Goal: Transaction & Acquisition: Subscribe to service/newsletter

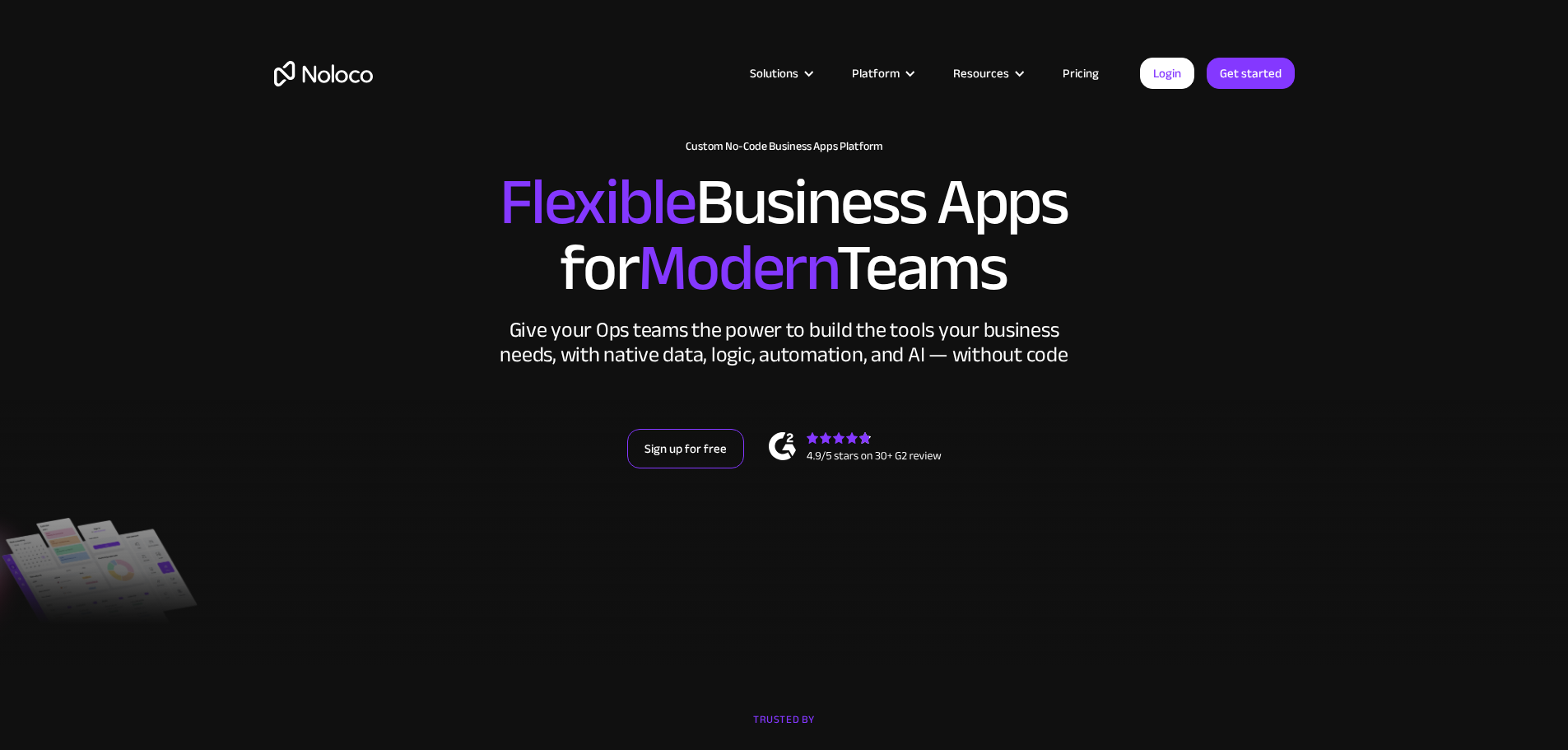
click at [683, 468] on link "Sign up for free" at bounding box center [686, 448] width 117 height 39
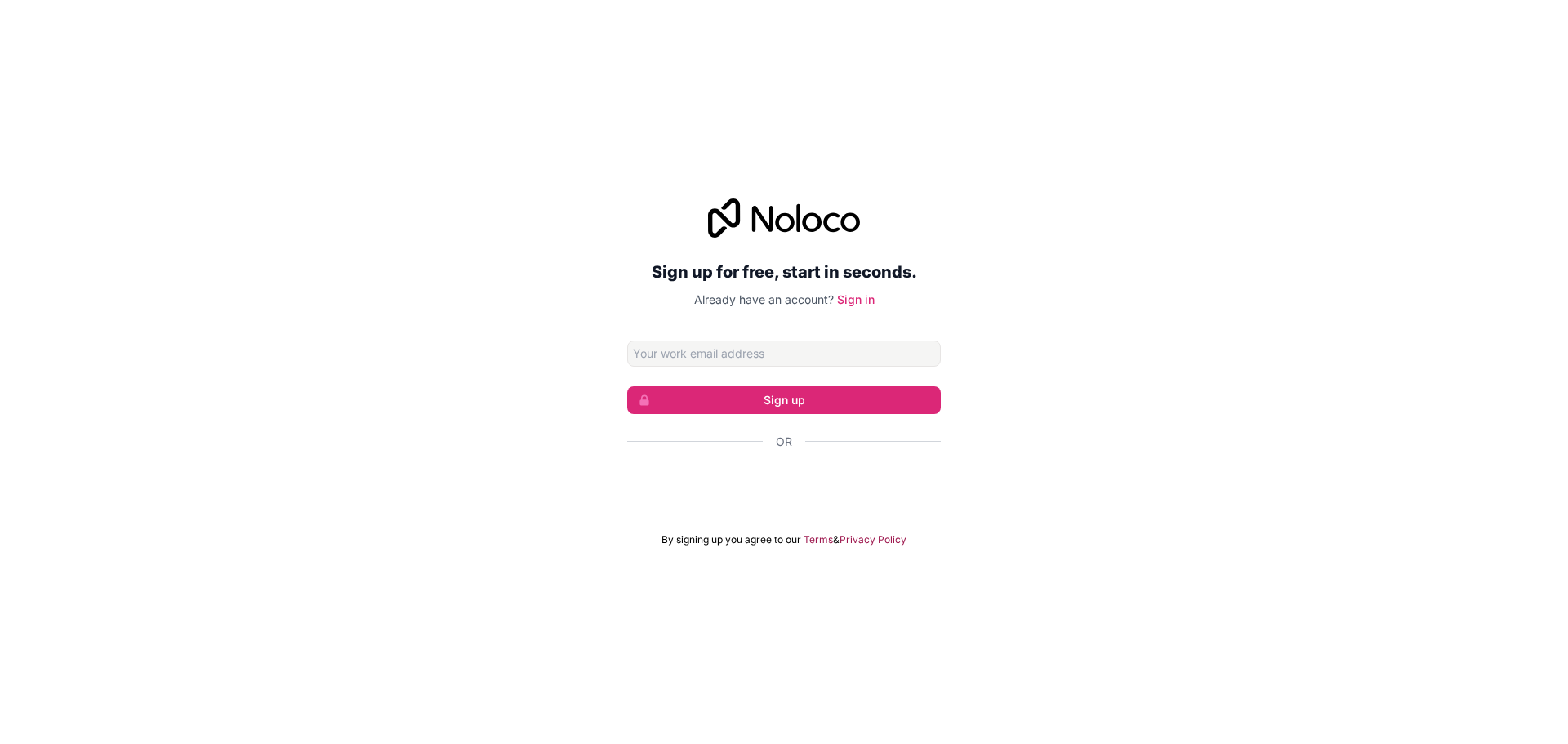
click at [772, 357] on input "Email address" at bounding box center [784, 353] width 314 height 26
type input "info@zentrix.com"
click button "Sign up" at bounding box center [784, 400] width 314 height 28
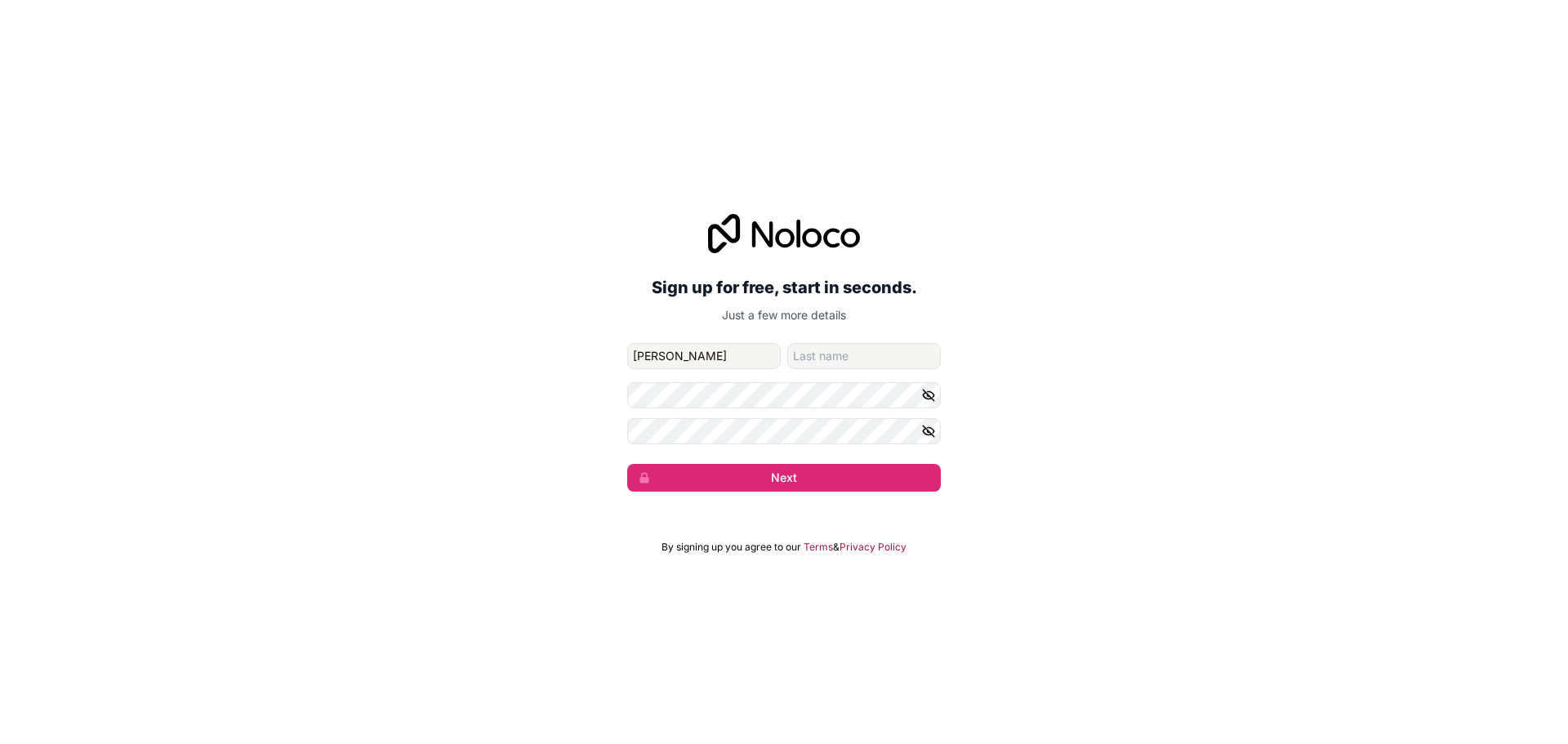
type input "Kendrix"
type input "Johnson"
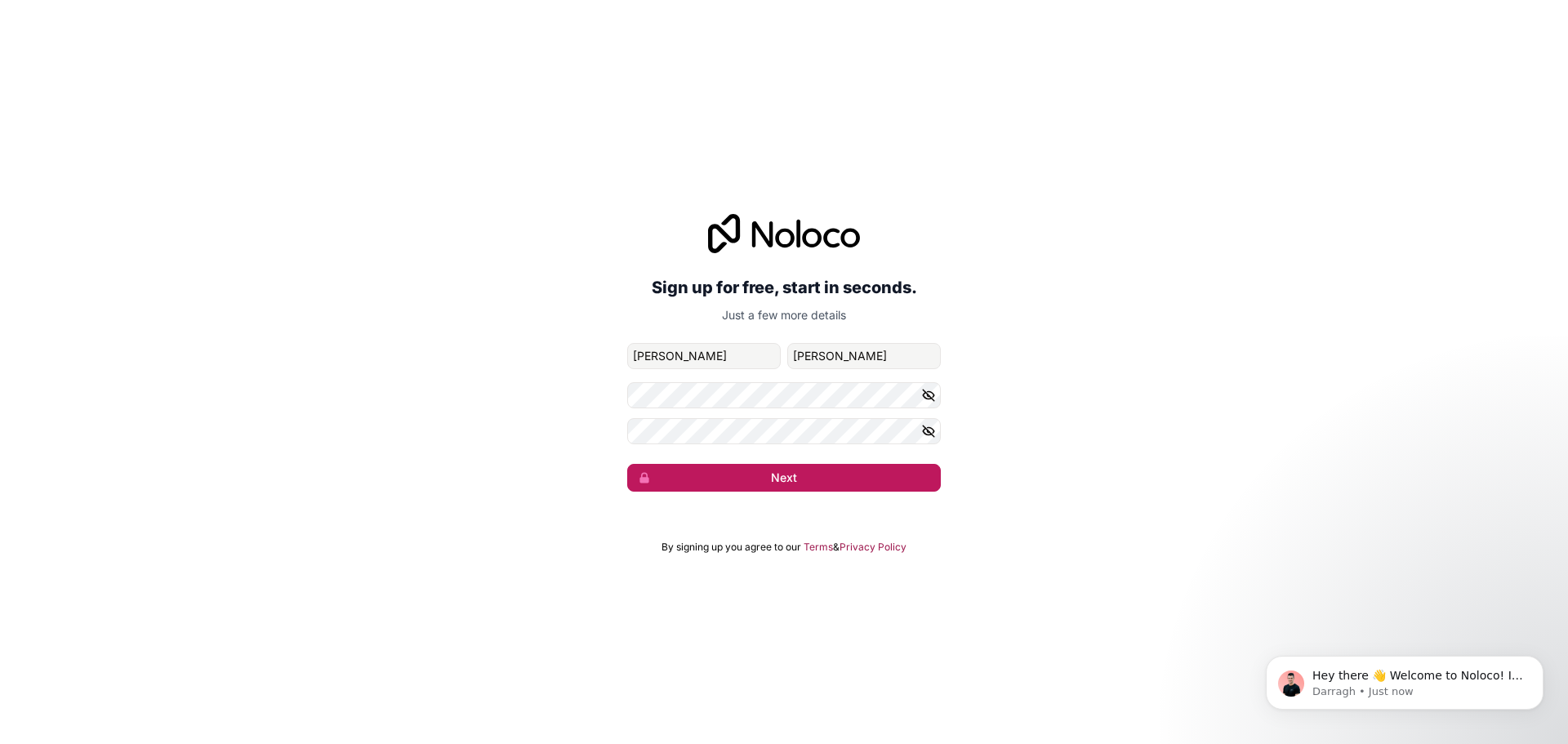
click at [791, 485] on button "Next" at bounding box center [784, 477] width 314 height 28
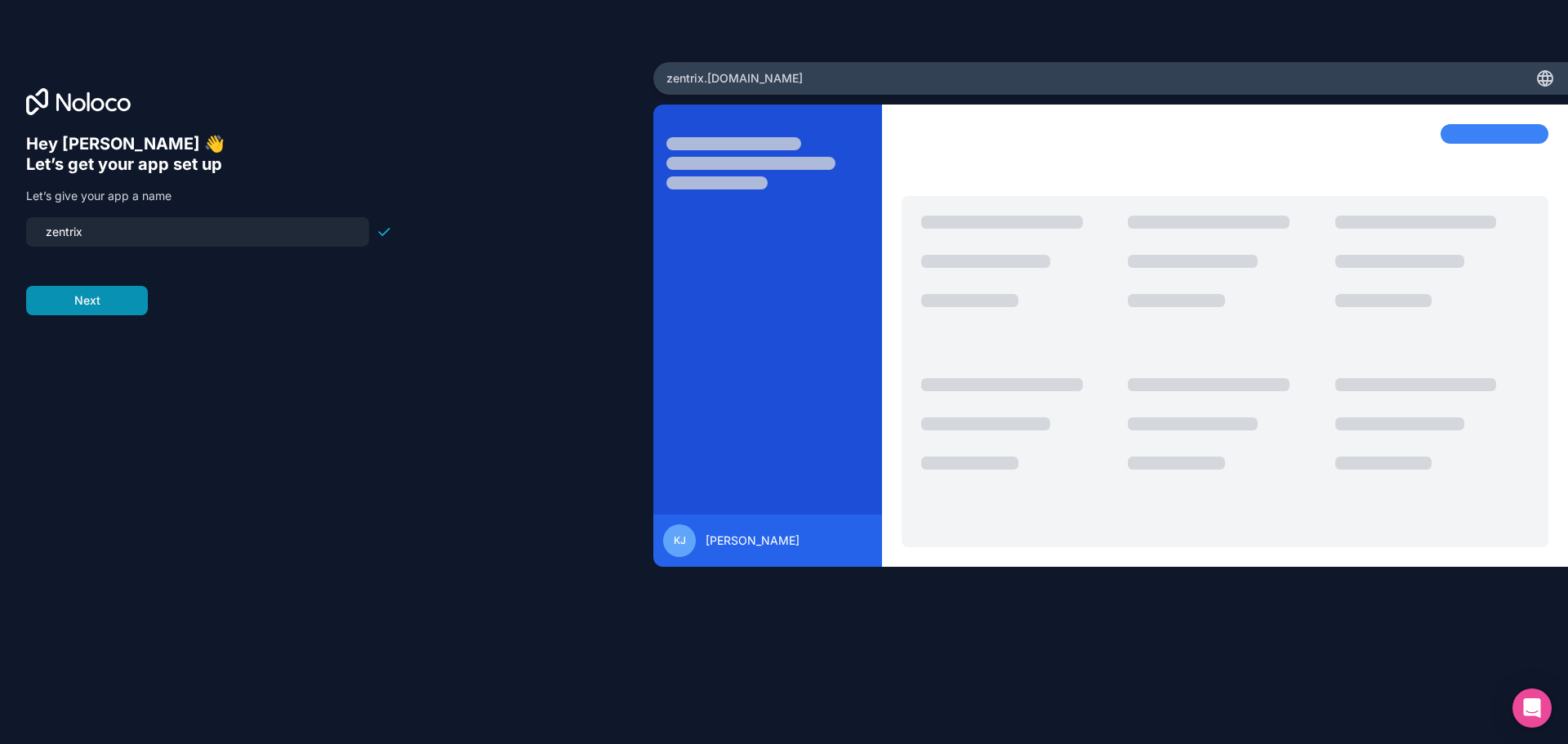
click at [125, 298] on button "Next" at bounding box center [87, 300] width 122 height 30
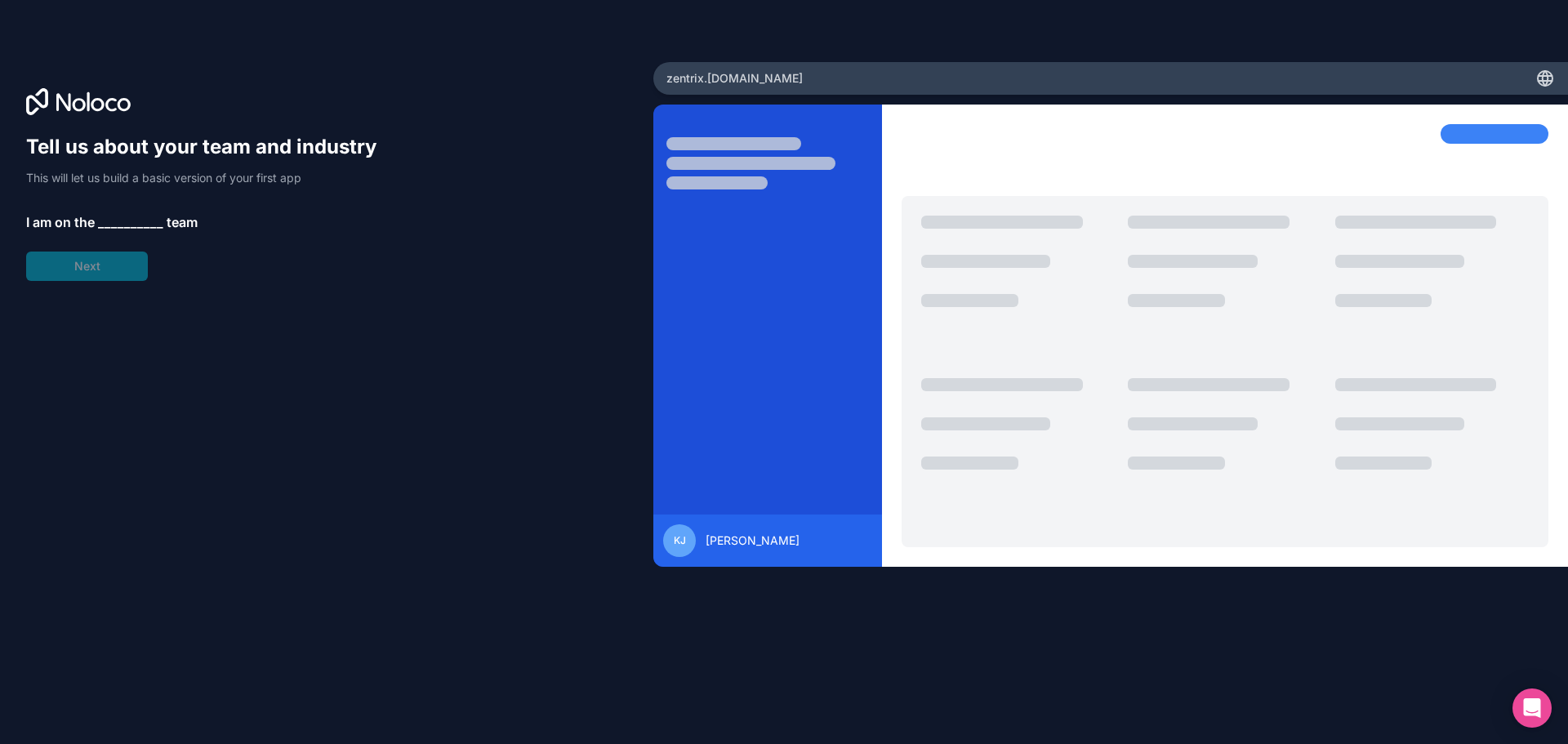
click at [87, 269] on div "Tell us about your team and industry This will let us build a basic version of …" at bounding box center [208, 207] width 366 height 147
click at [109, 220] on span "__________" at bounding box center [131, 222] width 65 height 20
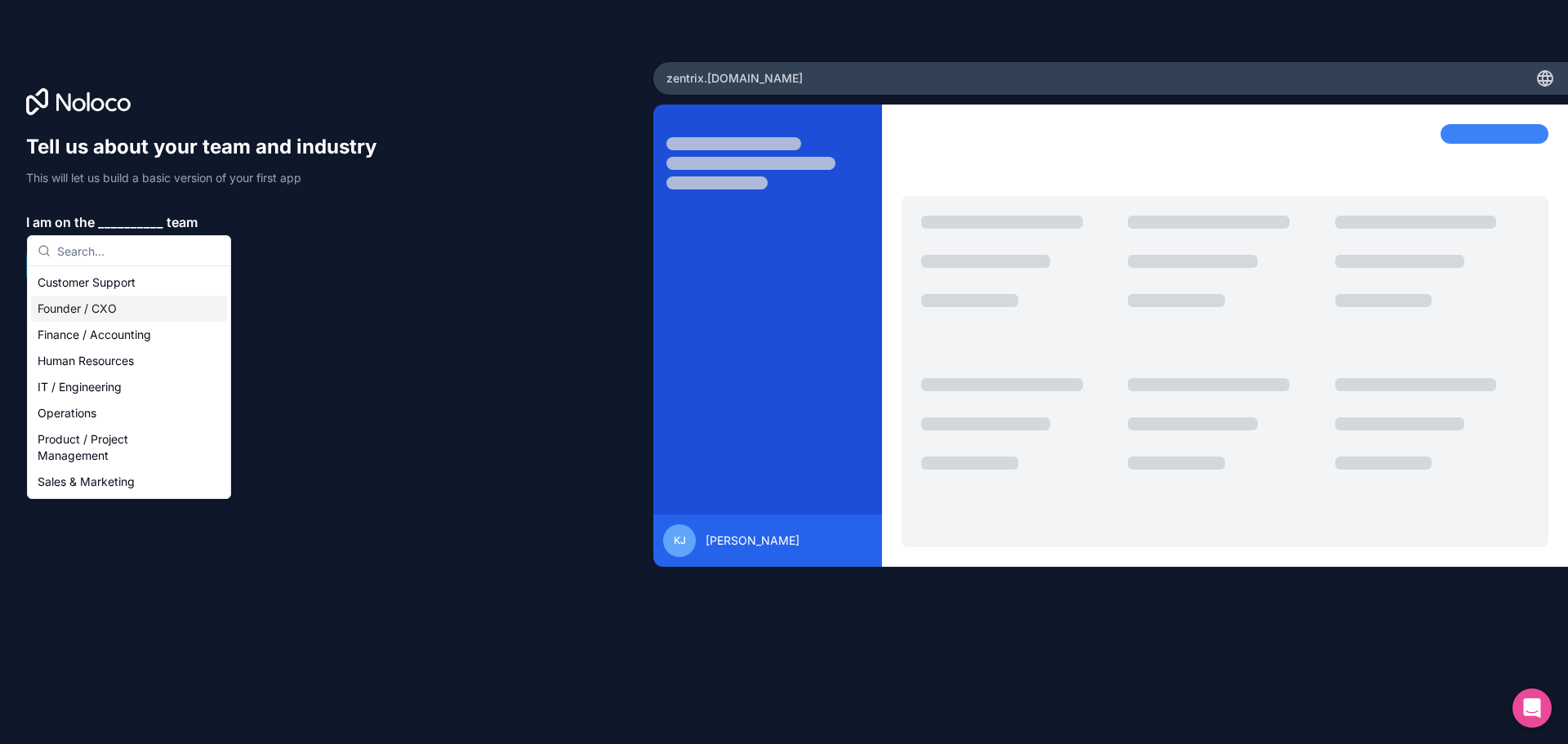
click at [101, 313] on div "Founder / CXO" at bounding box center [129, 308] width 196 height 26
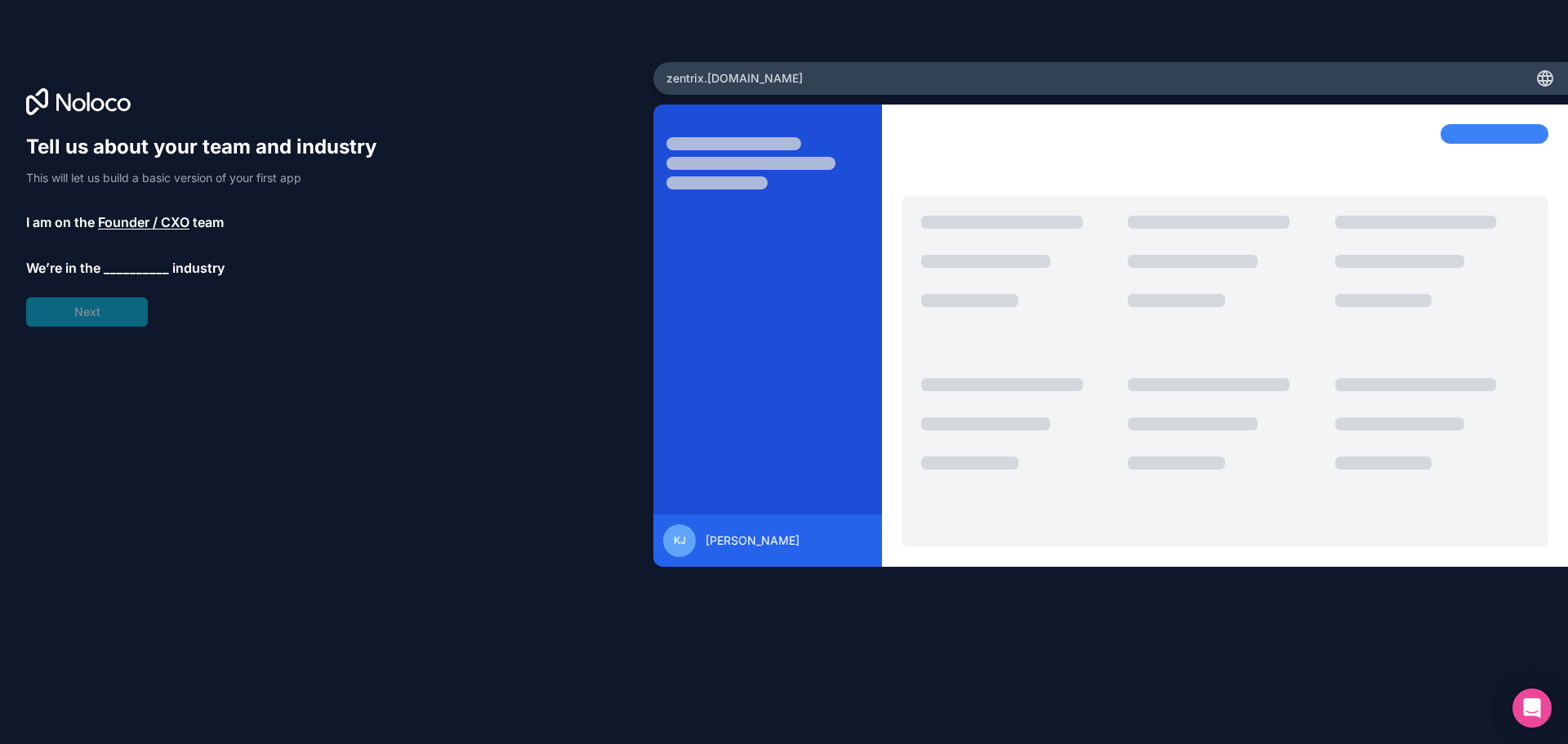
click at [129, 269] on span "__________" at bounding box center [136, 267] width 65 height 20
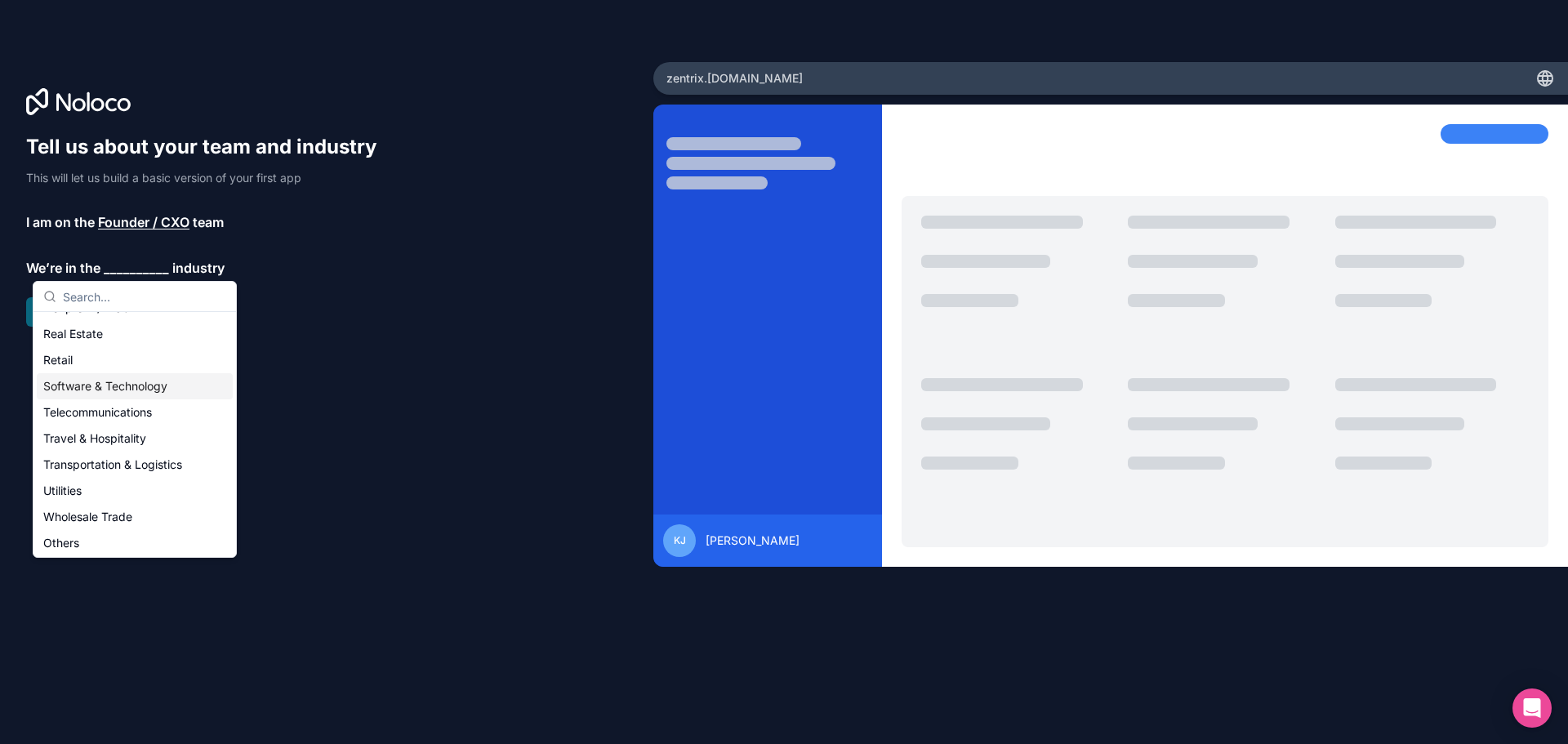
scroll to position [337, 0]
click at [93, 535] on div "Others" at bounding box center [135, 540] width 196 height 26
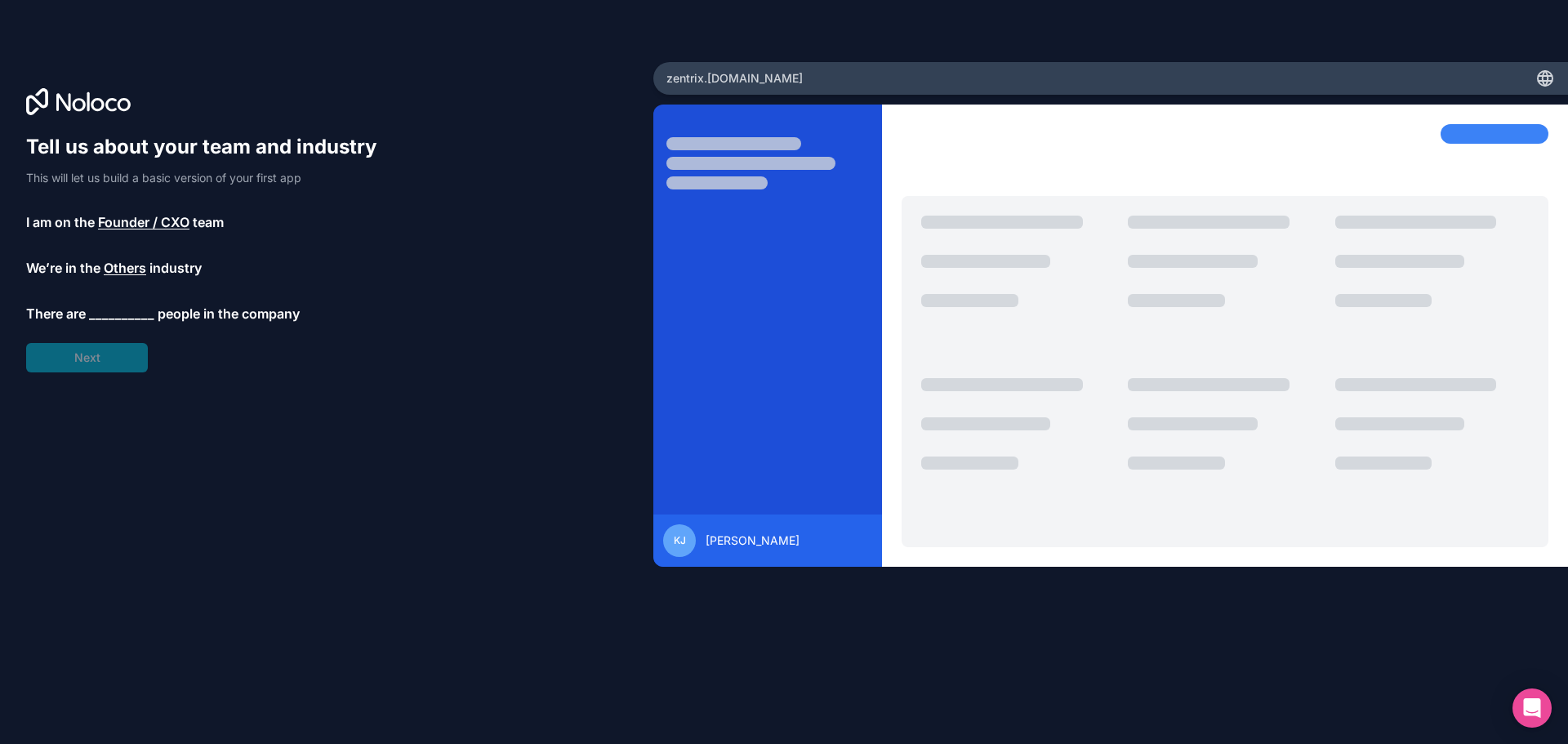
click at [113, 310] on span "__________" at bounding box center [121, 313] width 65 height 20
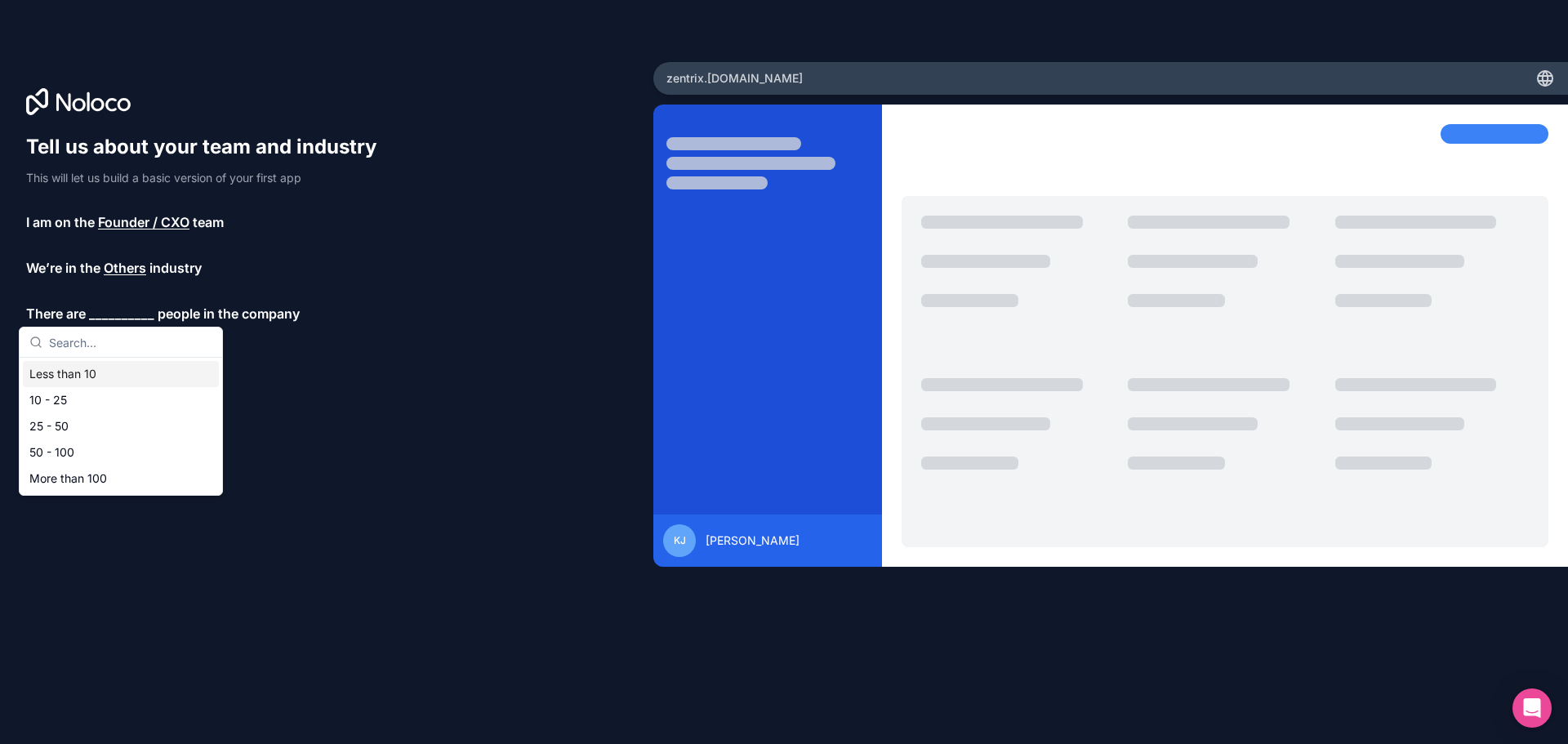
click at [102, 374] on div "Less than 10" at bounding box center [120, 373] width 196 height 26
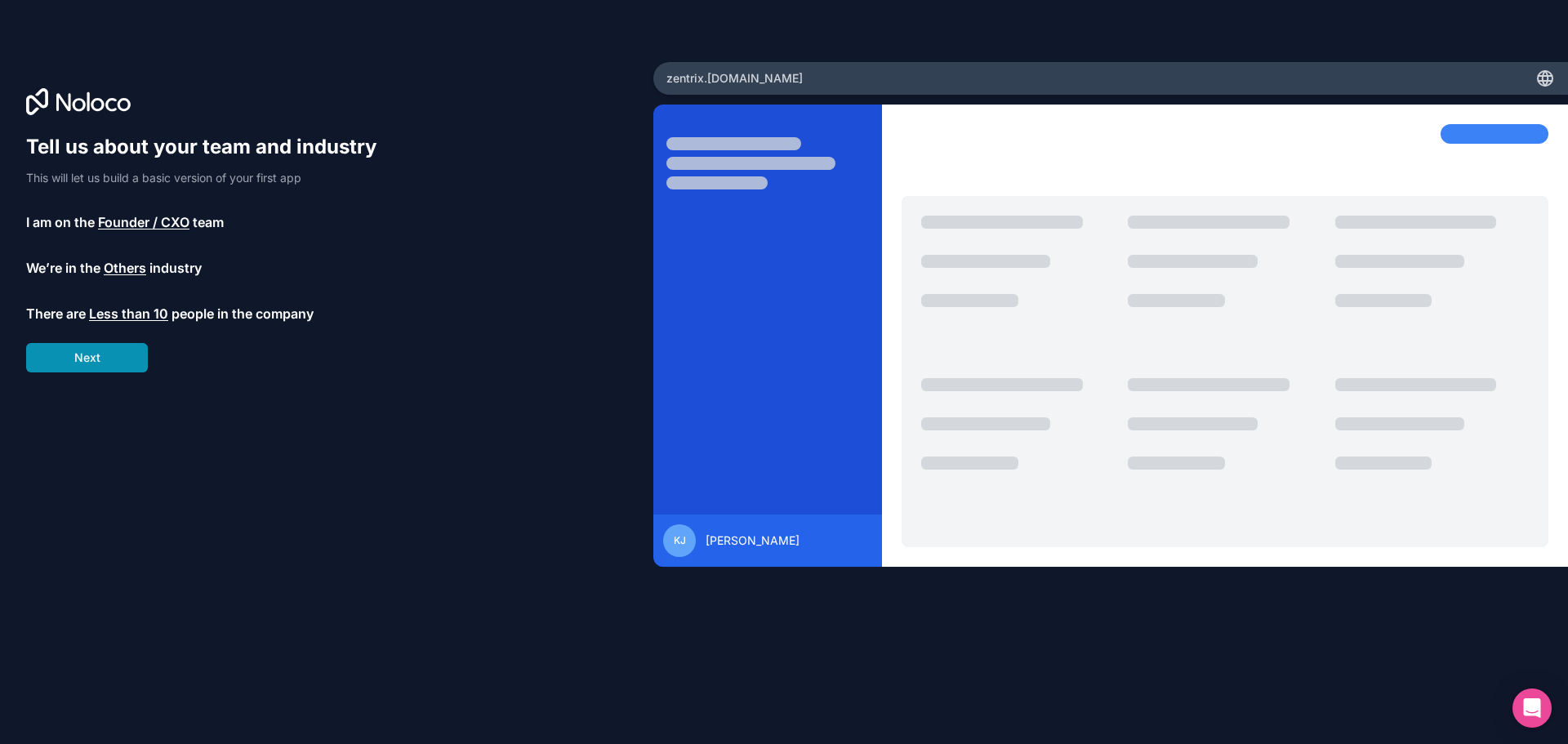
click at [96, 359] on button "Next" at bounding box center [87, 357] width 122 height 30
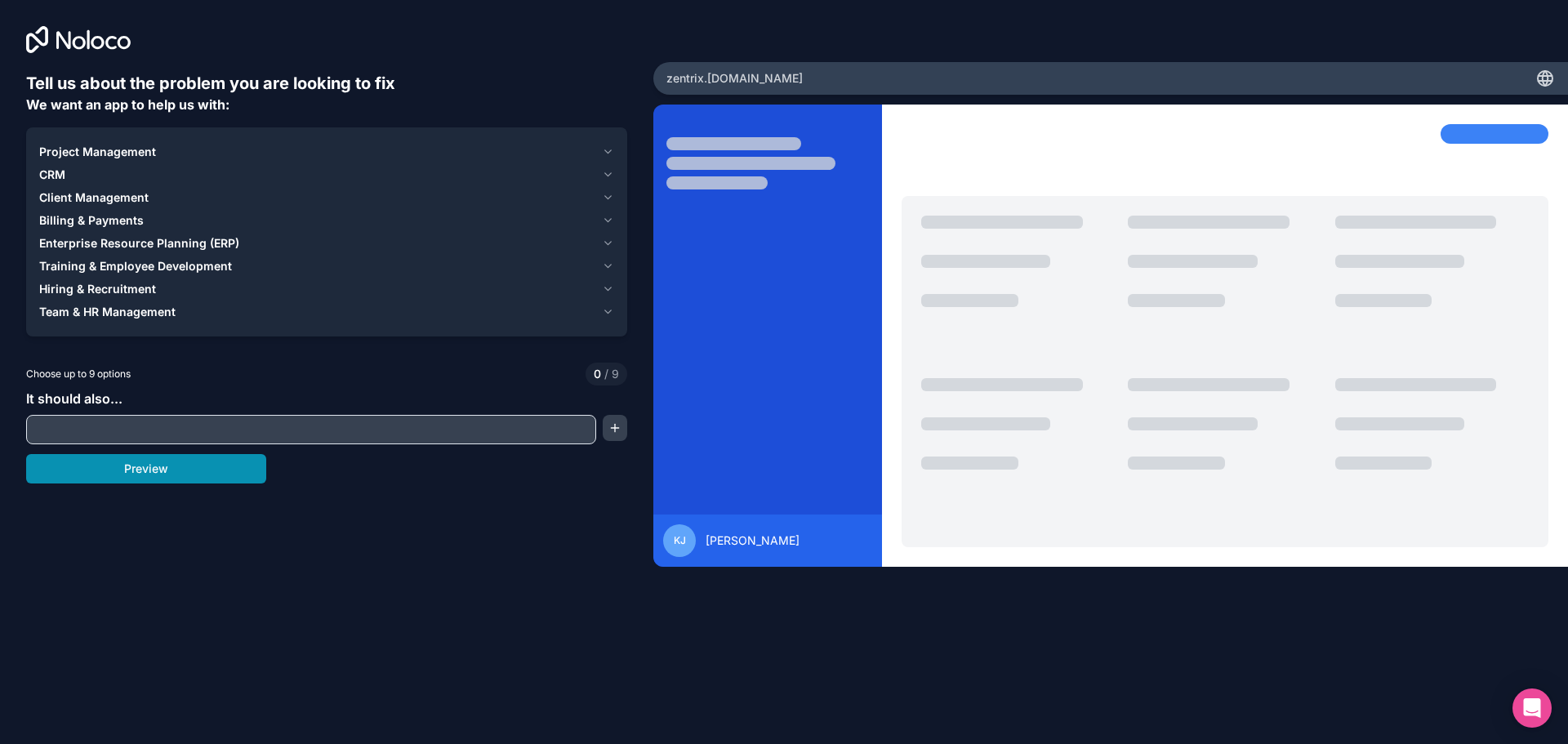
click at [131, 480] on button "Preview" at bounding box center [146, 468] width 240 height 30
click at [55, 171] on span "CRM" at bounding box center [52, 175] width 26 height 16
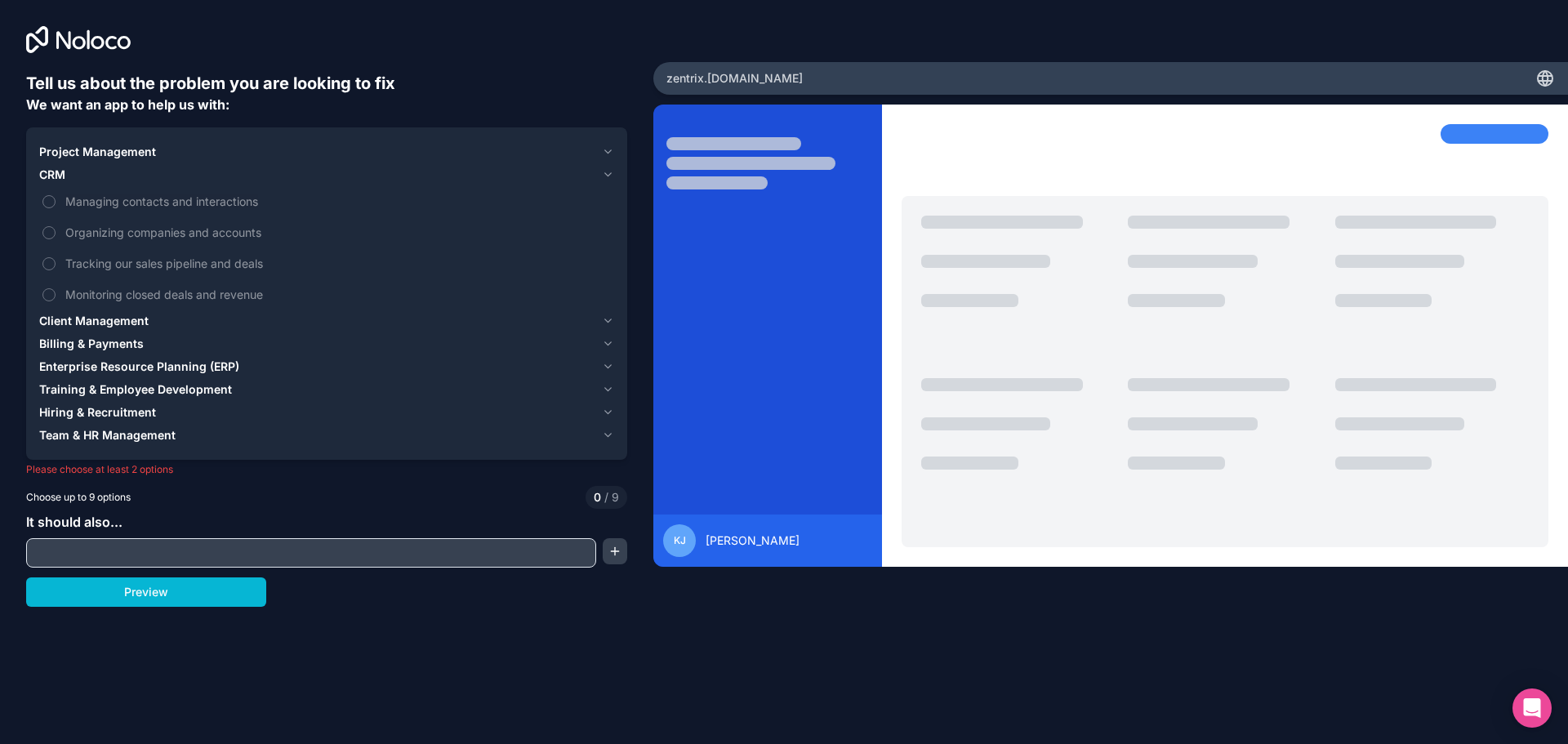
click at [90, 339] on span "Billing & Payments" at bounding box center [92, 343] width 105 height 16
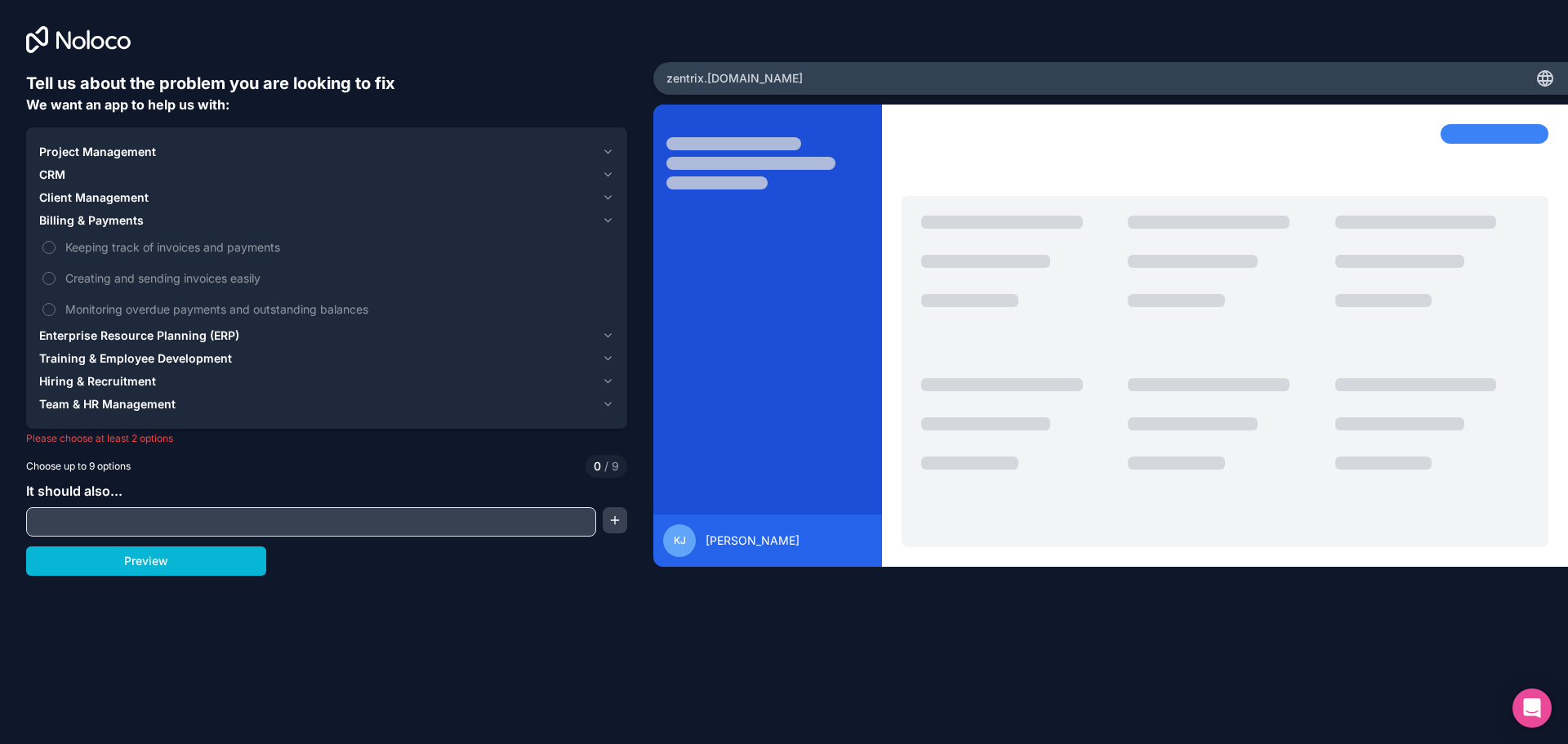
click at [60, 195] on span "Client Management" at bounding box center [94, 197] width 110 height 16
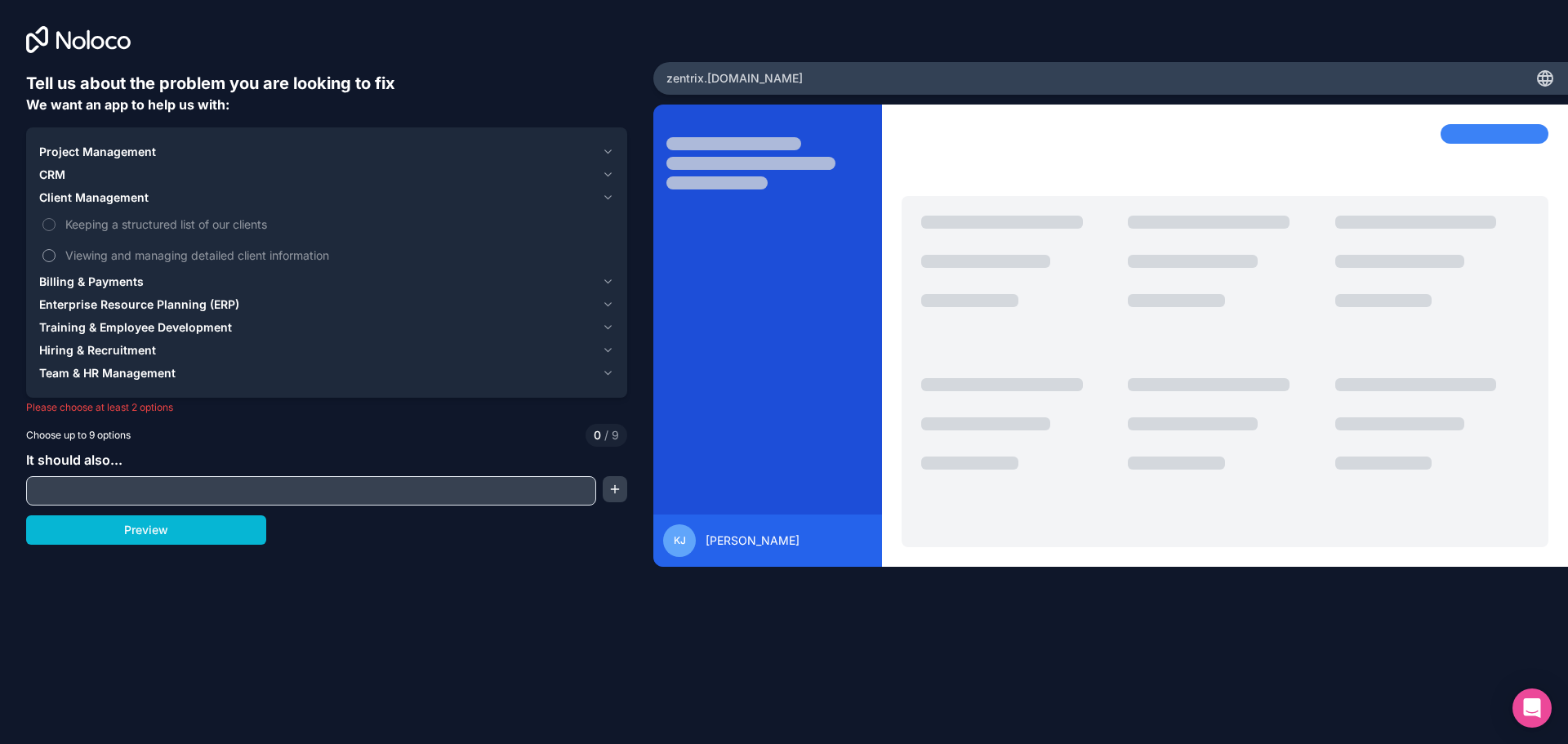
click at [51, 255] on button "Viewing and managing detailed client information" at bounding box center [50, 256] width 13 height 13
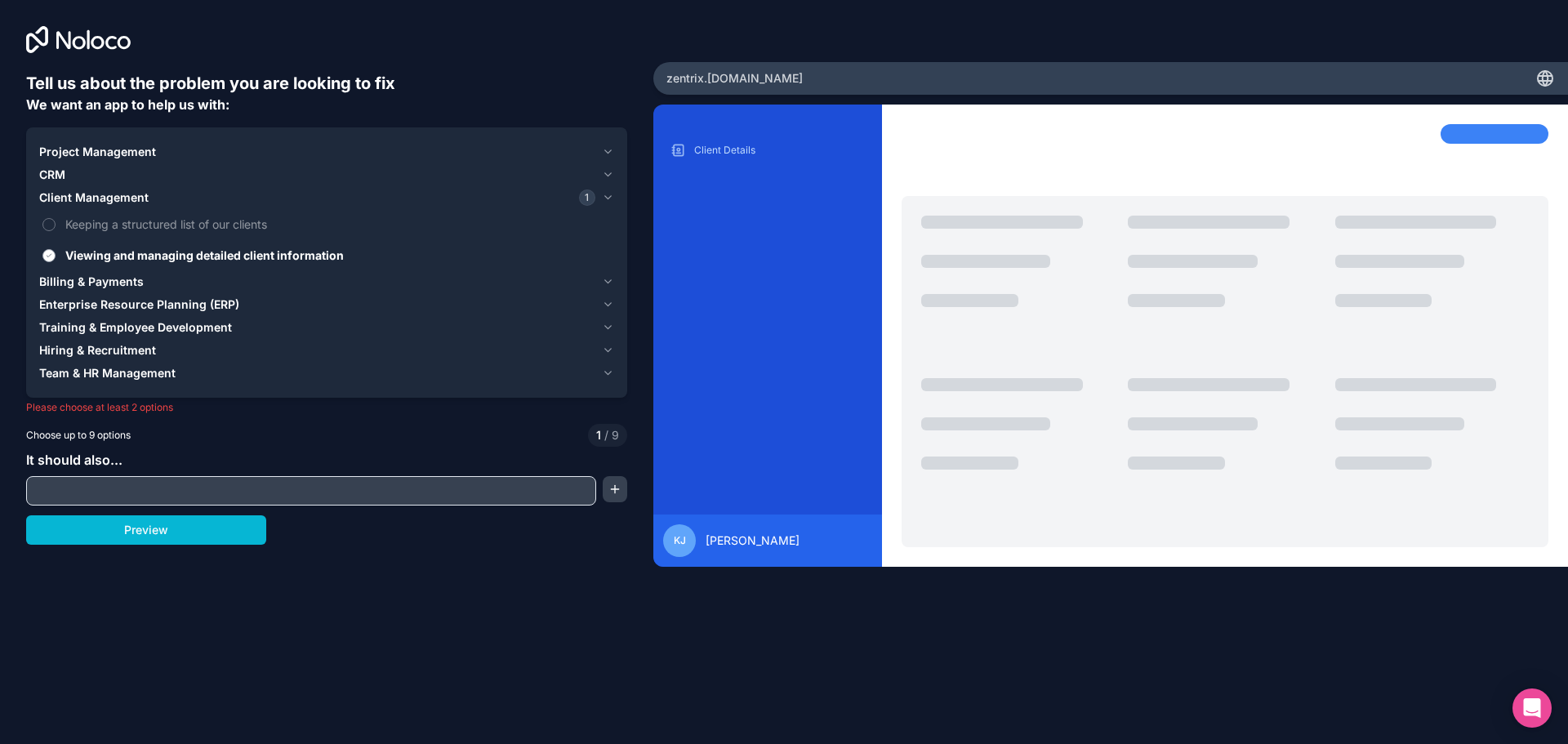
click at [51, 255] on button "Viewing and managing detailed client information" at bounding box center [50, 256] width 13 height 13
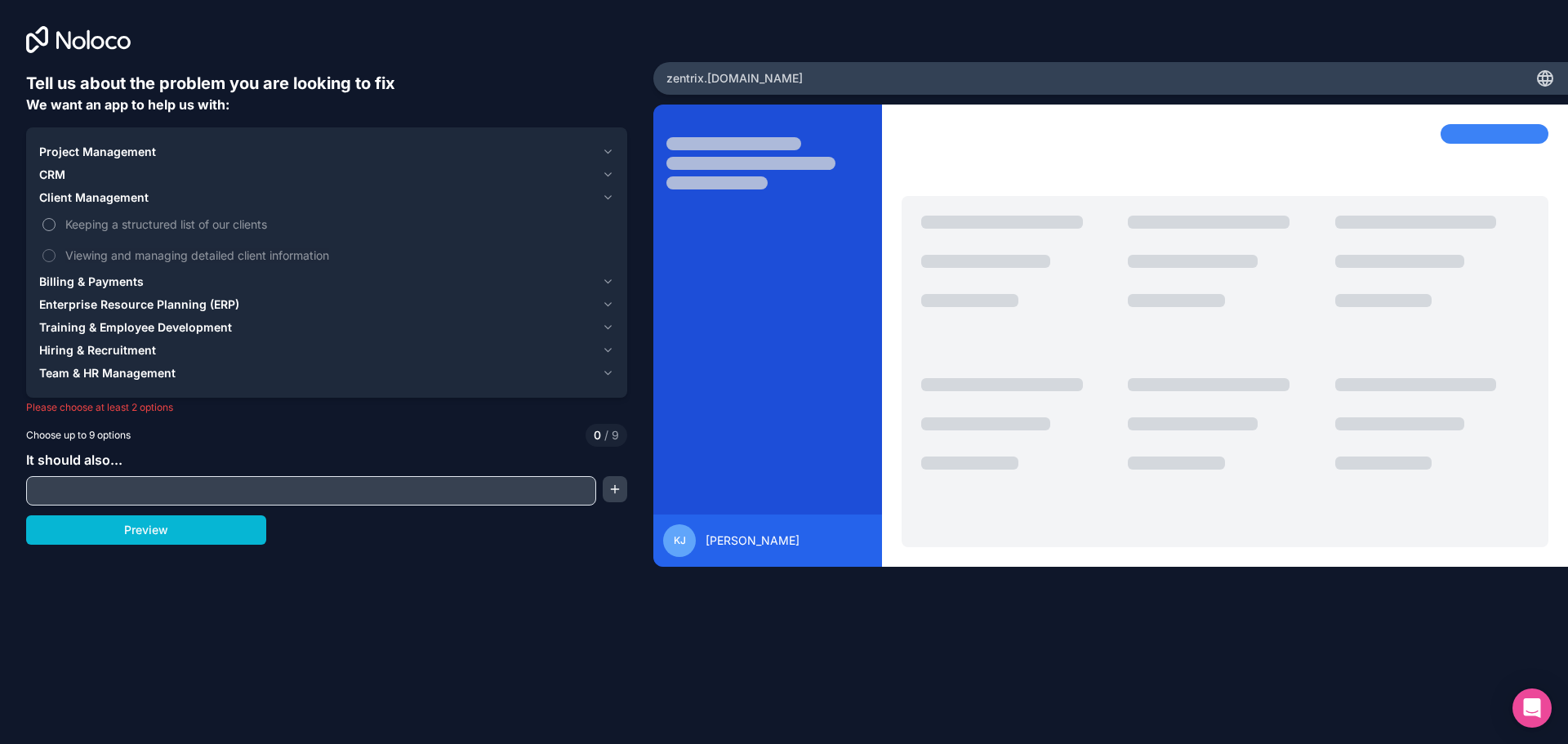
click at [46, 219] on button "Keeping a structured list of our clients" at bounding box center [50, 225] width 13 height 13
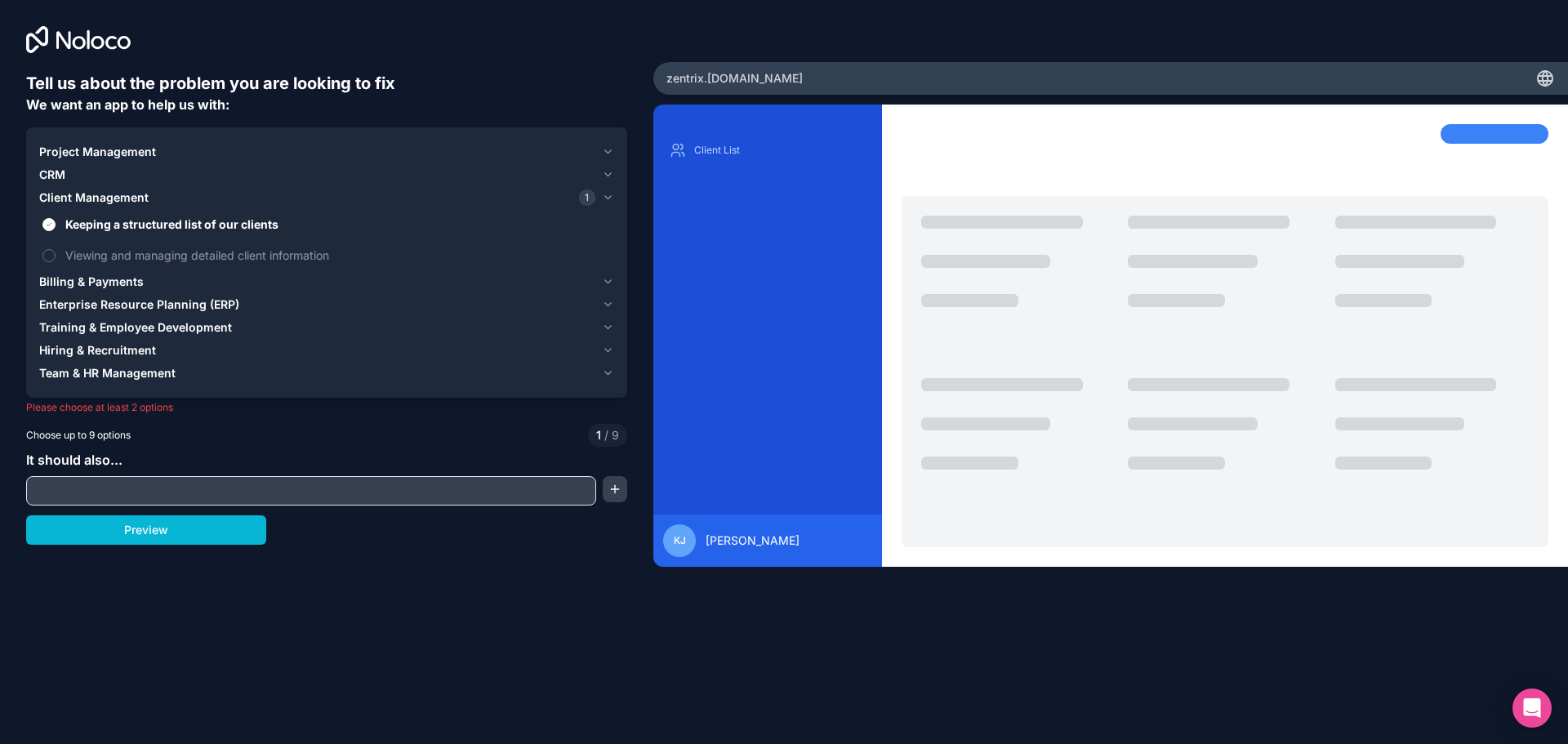
click at [53, 170] on span "CRM" at bounding box center [52, 175] width 26 height 16
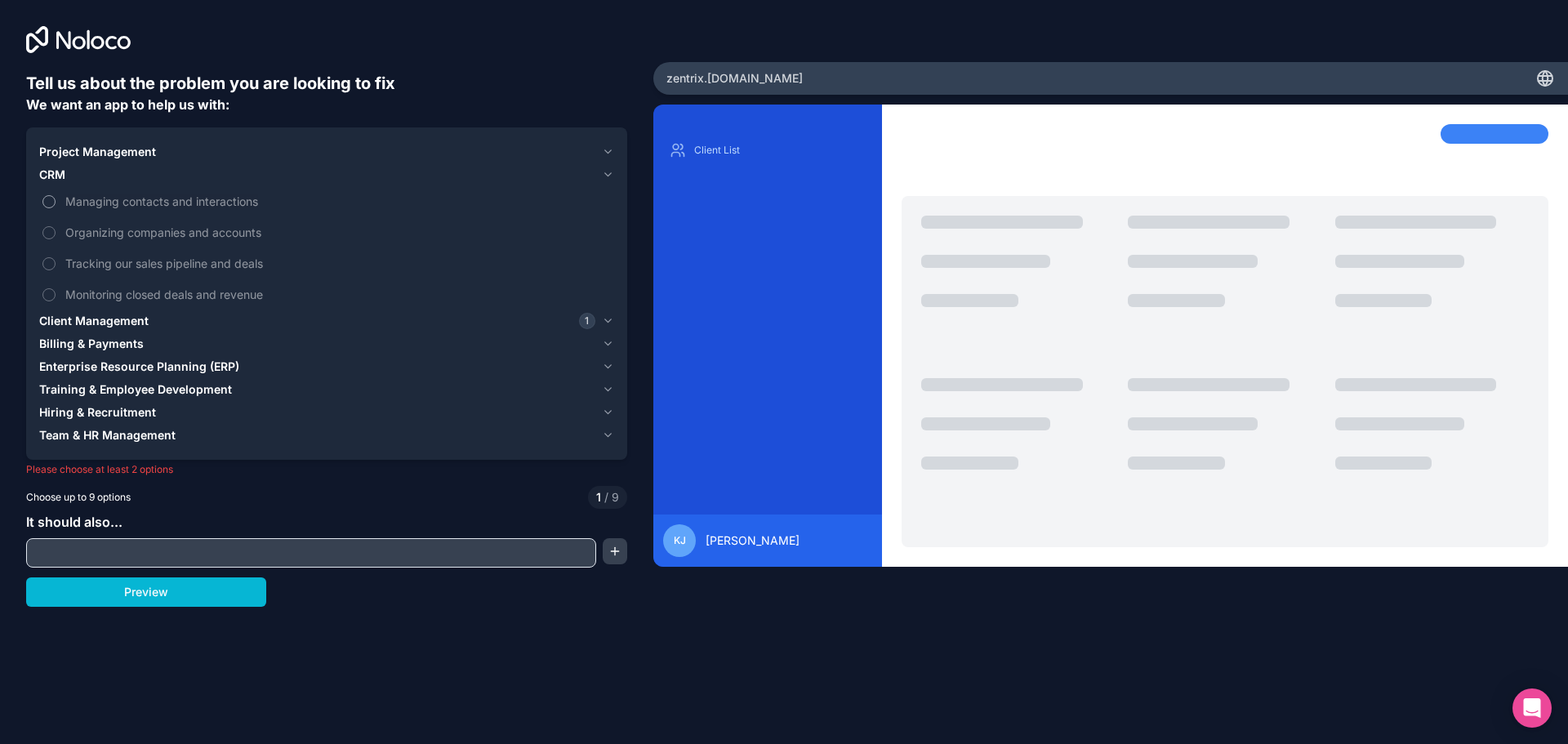
click at [54, 200] on button "Managing contacts and interactions" at bounding box center [50, 202] width 13 height 13
click at [53, 232] on button "Organizing companies and accounts" at bounding box center [50, 233] width 13 height 13
click at [53, 255] on label "Tracking our sales pipeline and deals" at bounding box center [326, 263] width 575 height 31
click at [53, 258] on button "Tracking our sales pipeline and deals" at bounding box center [50, 264] width 13 height 13
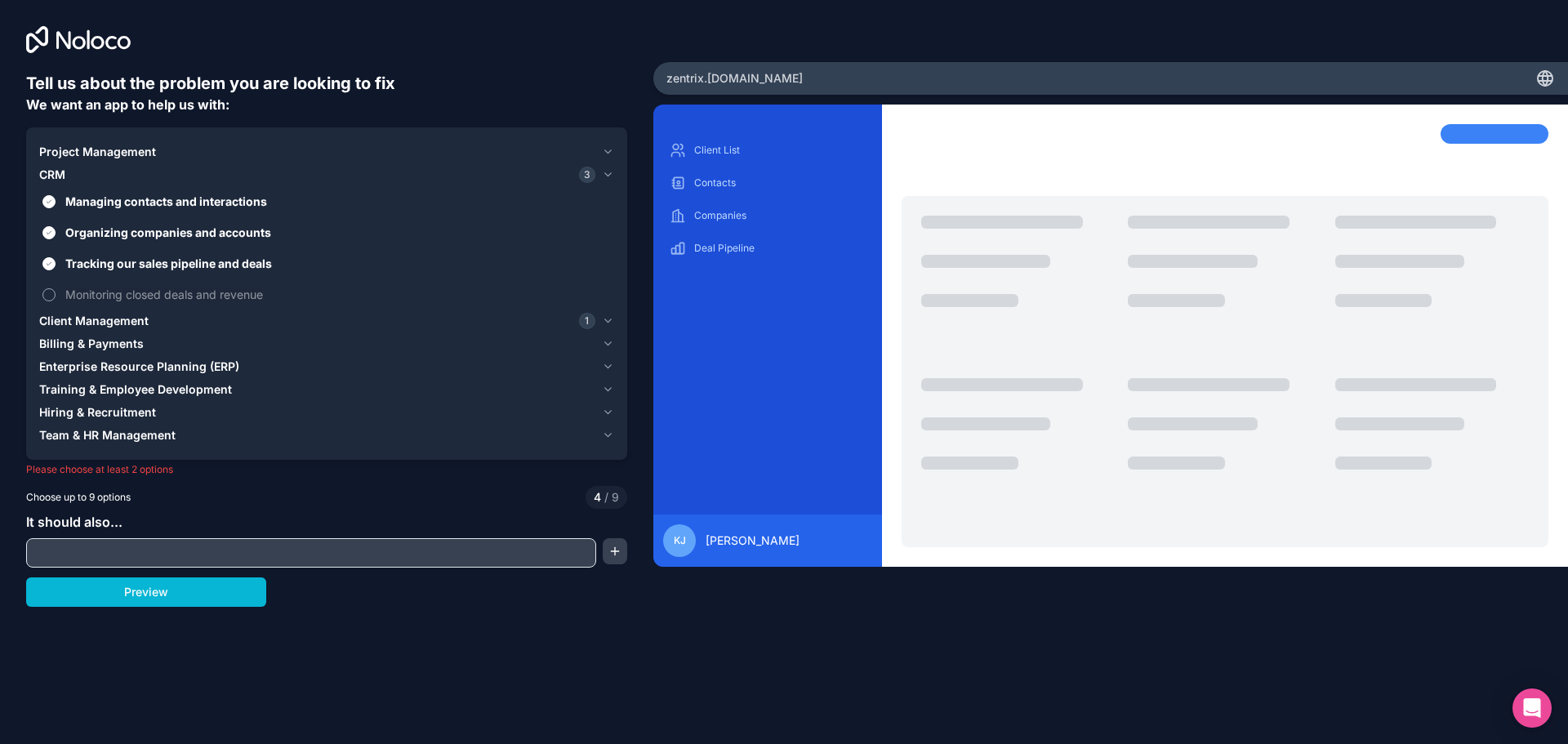
click at [53, 280] on label "Monitoring closed deals and revenue" at bounding box center [326, 295] width 575 height 31
click at [53, 288] on button "Monitoring closed deals and revenue" at bounding box center [50, 295] width 13 height 13
click at [488, 551] on input "text" at bounding box center [311, 552] width 562 height 23
click at [89, 322] on span "Client Management" at bounding box center [94, 320] width 110 height 16
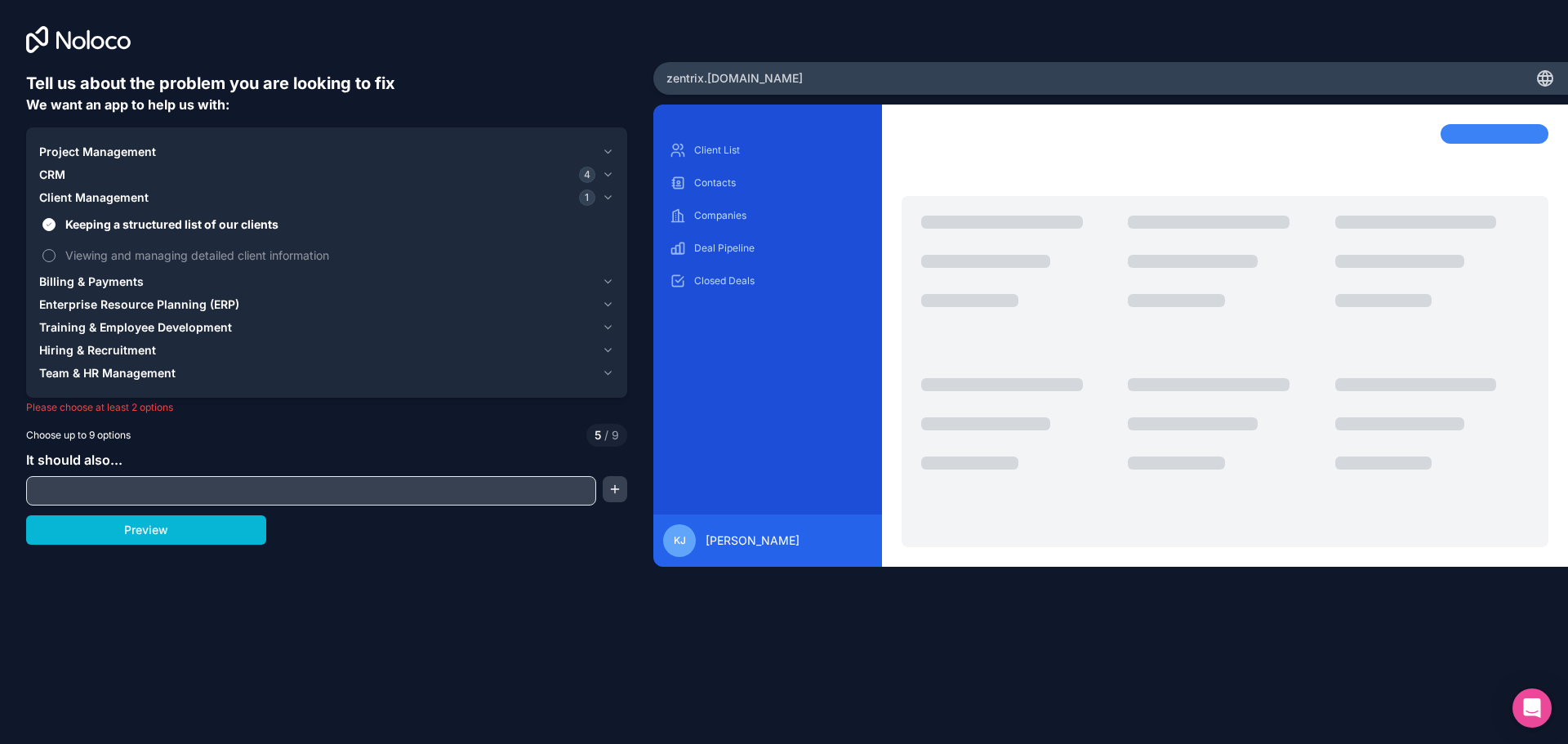
click at [84, 256] on span "Viewing and managing detailed client information" at bounding box center [338, 255] width 546 height 17
click at [55, 256] on button "Viewing and managing detailed client information" at bounding box center [50, 256] width 13 height 13
click at [78, 308] on span "Enterprise Resource Planning (ERP)" at bounding box center [139, 304] width 200 height 16
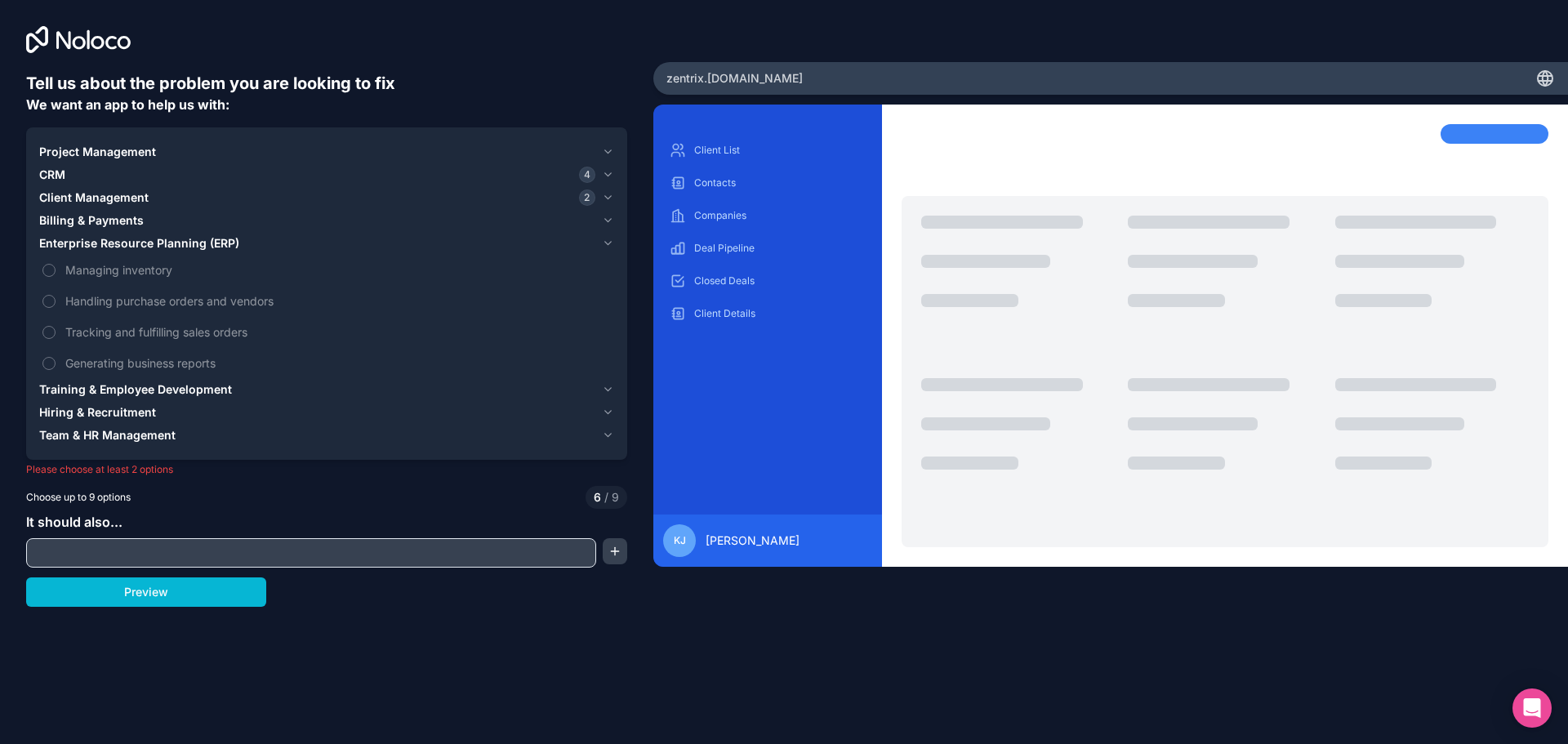
click at [88, 384] on span "Training & Employee Development" at bounding box center [136, 389] width 193 height 16
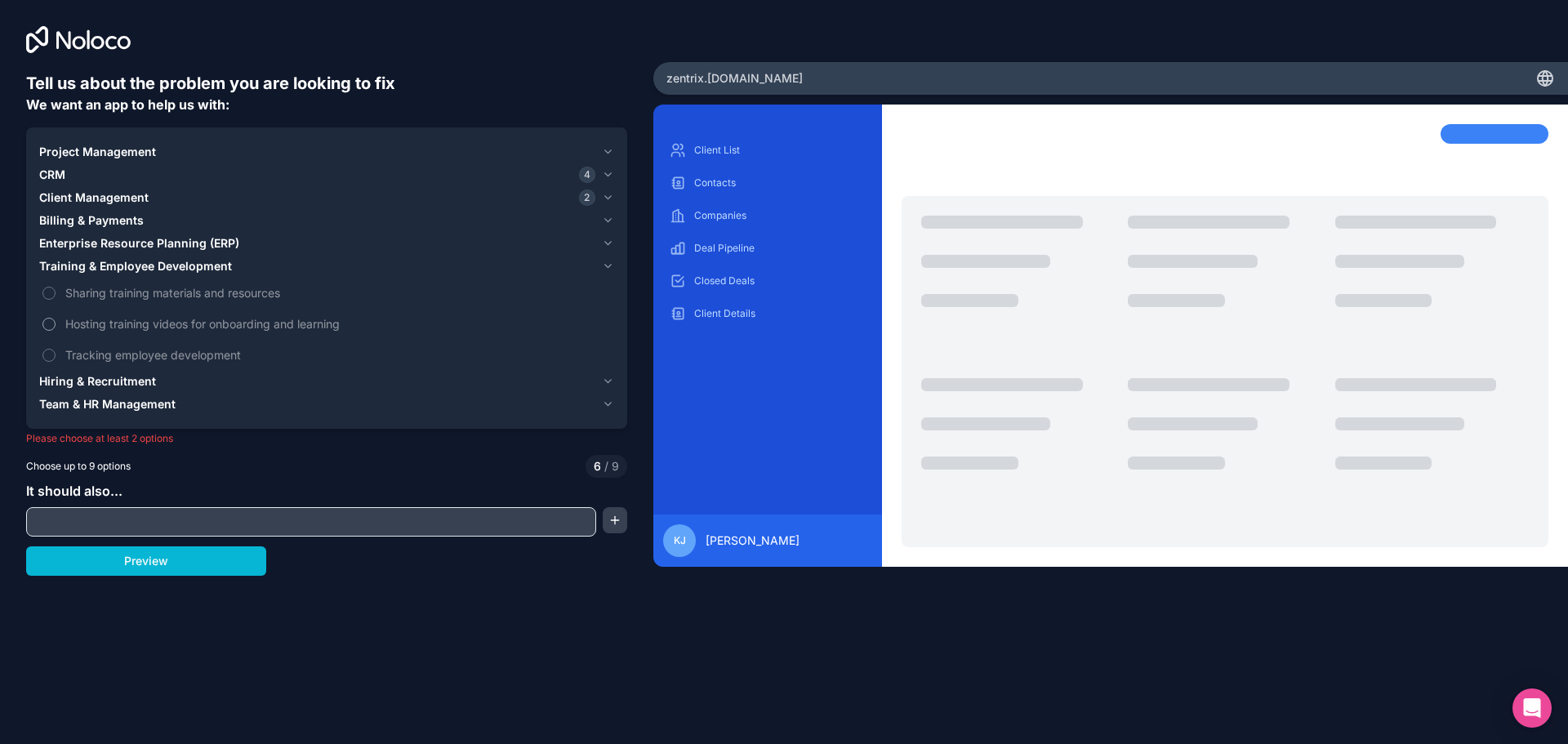
click at [91, 328] on span "Hosting training videos for onboarding and learning" at bounding box center [338, 323] width 546 height 17
click at [55, 328] on button "Hosting training videos for onboarding and learning" at bounding box center [50, 324] width 13 height 13
click at [99, 292] on span "Sharing training materials and resources" at bounding box center [338, 293] width 546 height 17
click at [55, 292] on button "Sharing training materials and resources" at bounding box center [50, 293] width 13 height 13
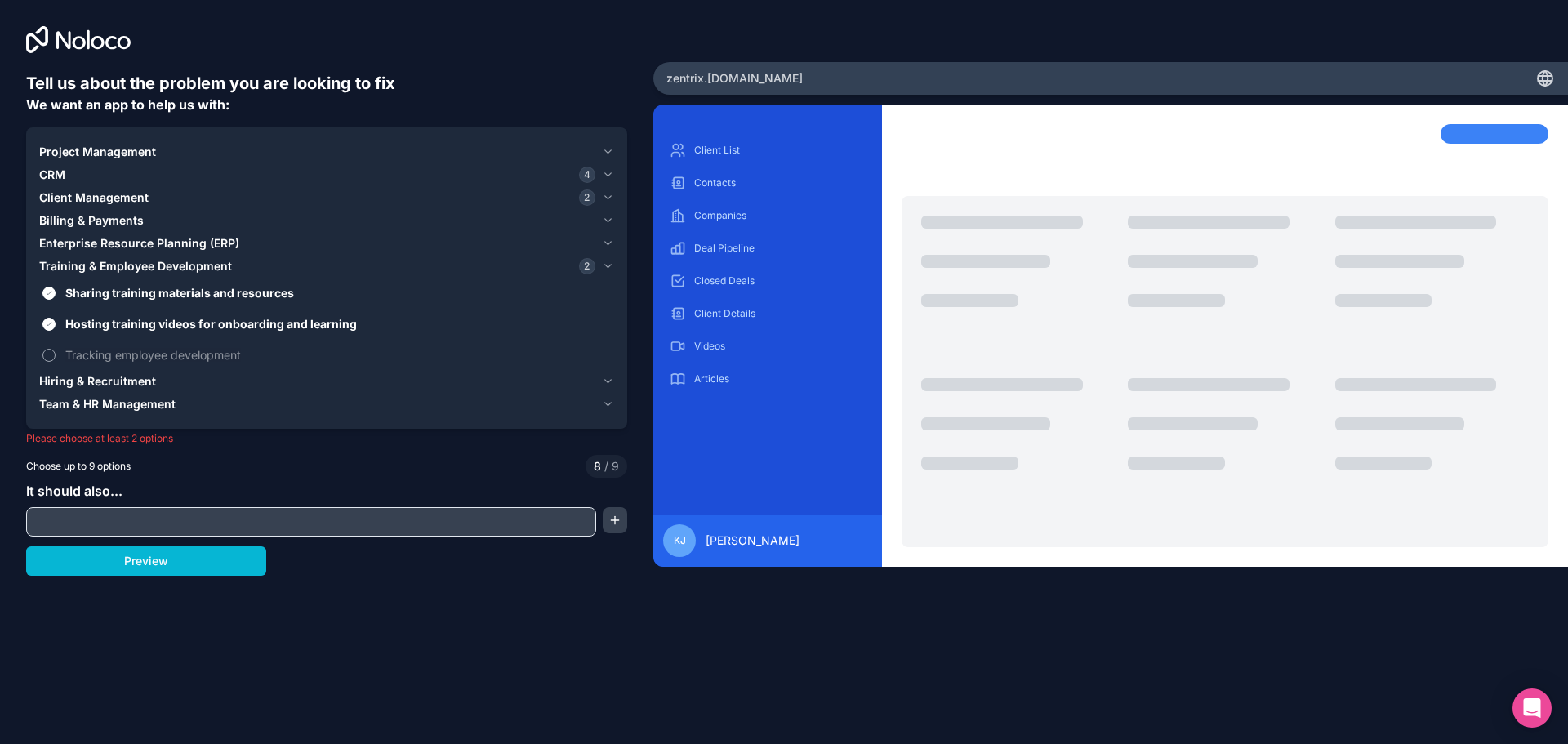
click at [93, 357] on span "Tracking employee development" at bounding box center [338, 355] width 546 height 17
click at [55, 357] on button "Tracking employee development" at bounding box center [50, 355] width 13 height 13
drag, startPoint x: 87, startPoint y: 347, endPoint x: 88, endPoint y: 326, distance: 21.0
click at [87, 346] on span "Tracking employee development" at bounding box center [338, 355] width 546 height 17
click at [55, 348] on button "Tracking employee development" at bounding box center [50, 355] width 13 height 13
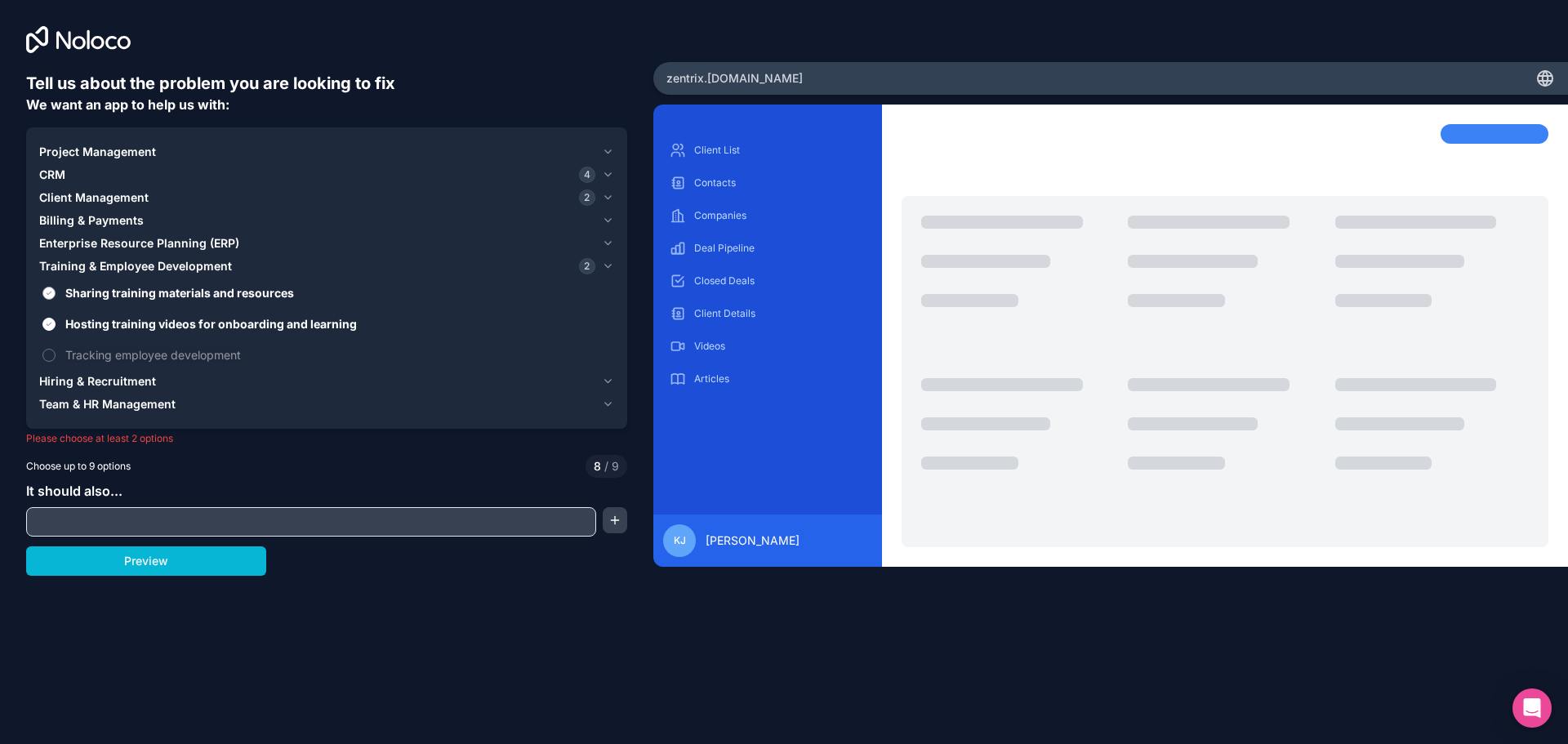
click at [99, 291] on span "Sharing training materials and resources" at bounding box center [338, 293] width 546 height 17
click at [55, 291] on button "Sharing training materials and resources" at bounding box center [50, 293] width 13 height 13
click at [94, 400] on span "Team & HR Management" at bounding box center [107, 403] width 136 height 16
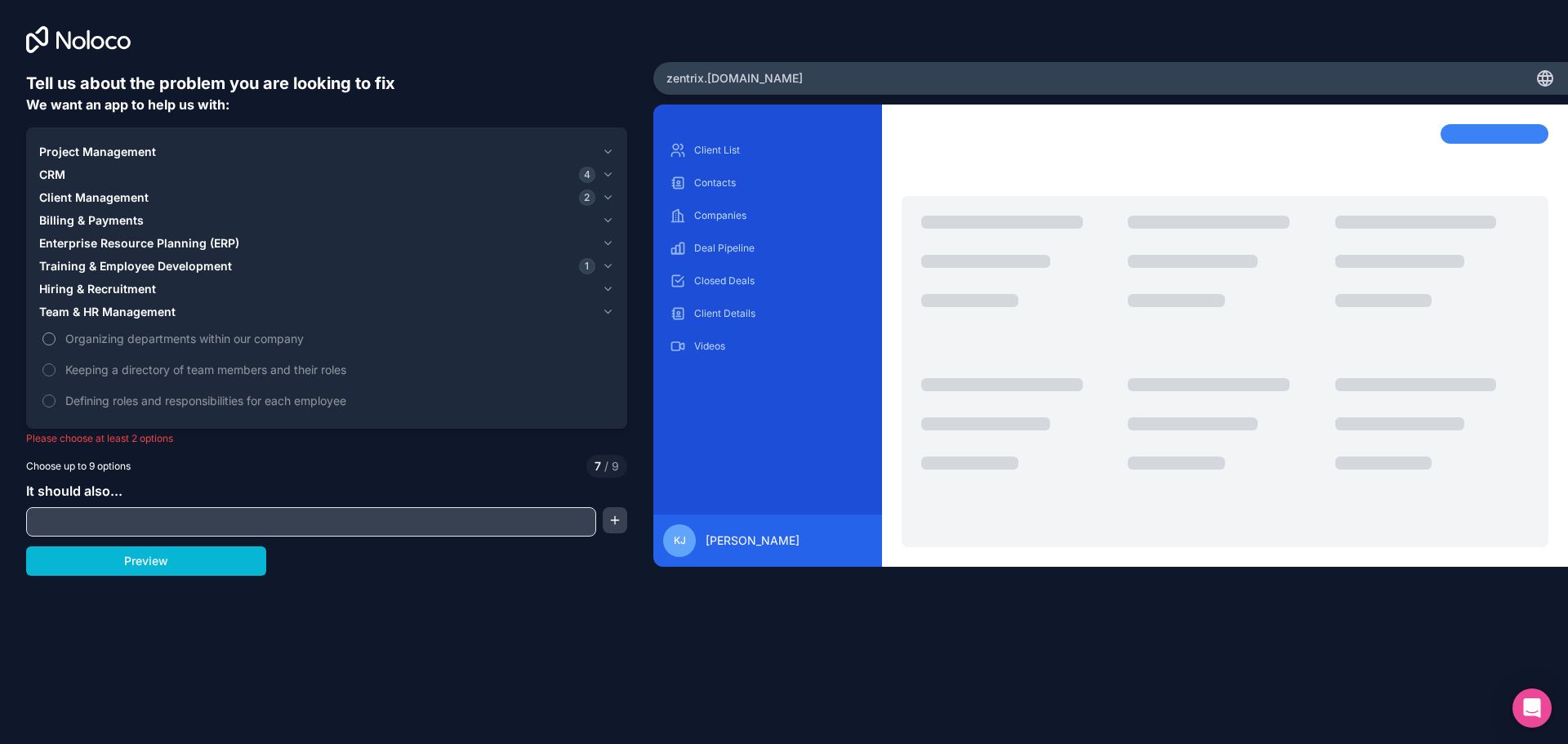
click at [95, 335] on span "Organizing departments within our company" at bounding box center [338, 339] width 546 height 17
click at [55, 335] on button "Organizing departments within our company" at bounding box center [50, 339] width 13 height 13
click at [173, 522] on input "text" at bounding box center [311, 522] width 562 height 23
type input "manage"
click at [620, 518] on button "button" at bounding box center [616, 520] width 25 height 26
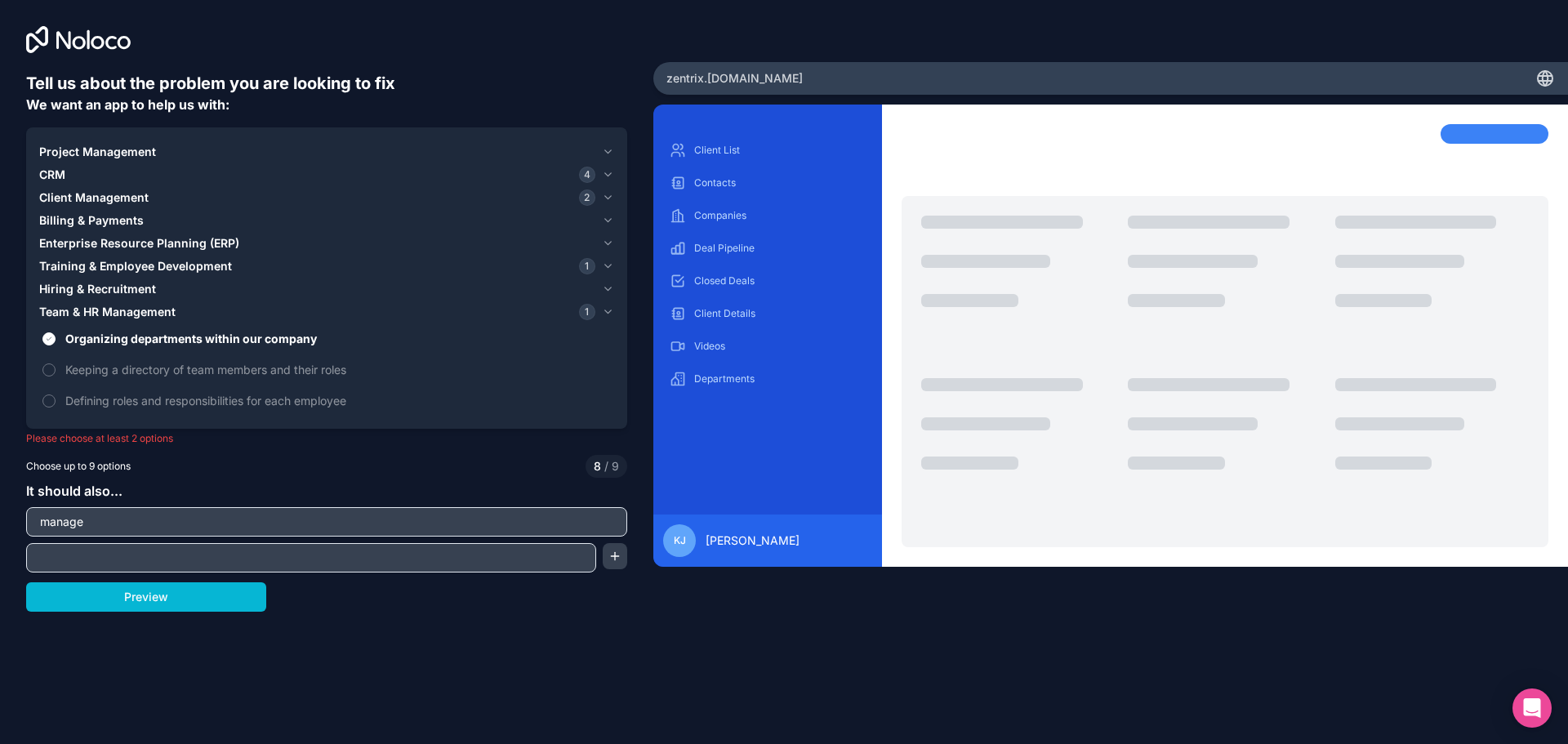
click at [594, 630] on div "Tell us about the problem you are looking to fix We want an app to help us with…" at bounding box center [784, 372] width 1568 height 744
click at [248, 556] on input "text" at bounding box center [311, 558] width 562 height 23
type input "c"
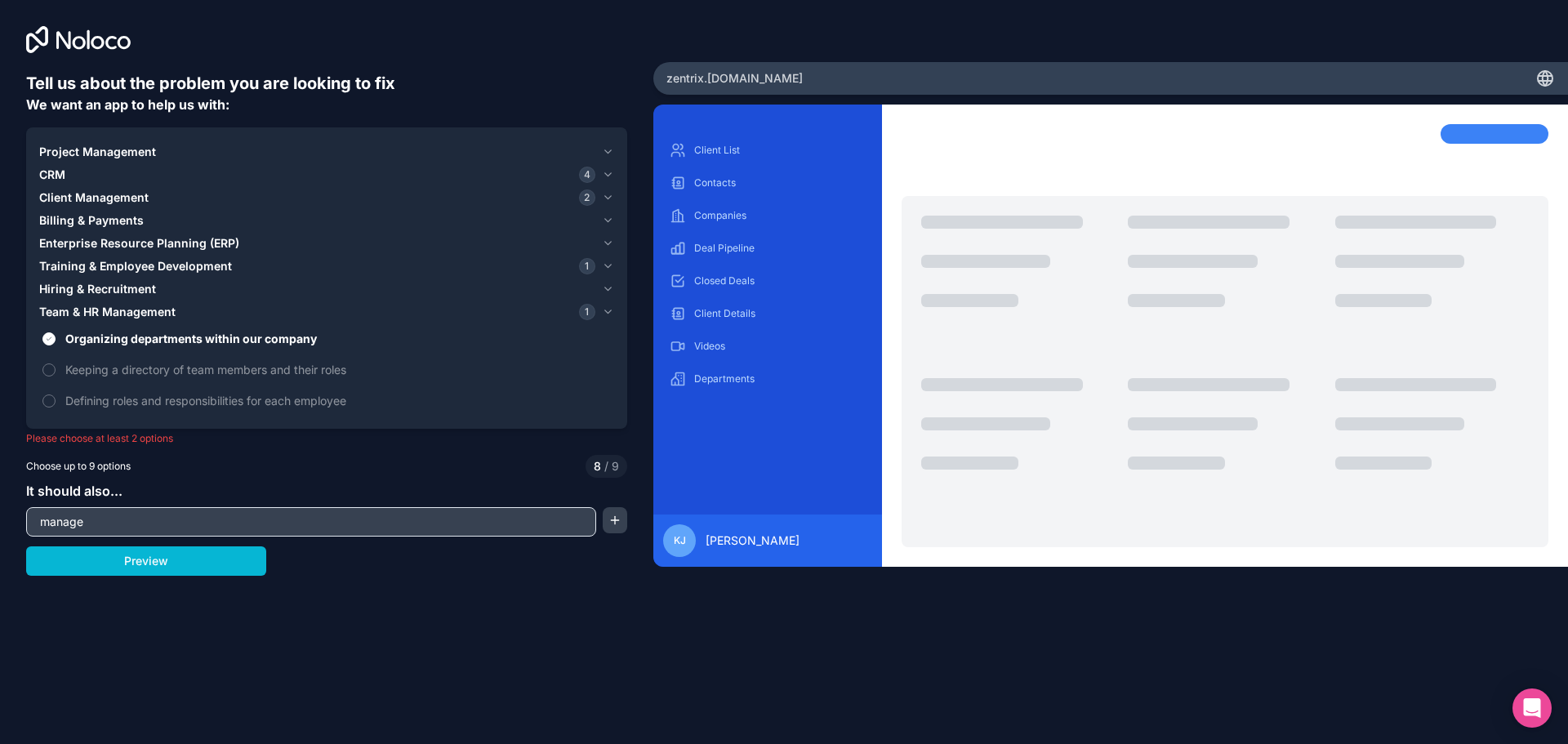
click at [320, 518] on input "manage" at bounding box center [311, 522] width 562 height 23
click at [157, 370] on span "Keeping a directory of team members and their roles" at bounding box center [338, 369] width 546 height 17
click at [55, 370] on button "Keeping a directory of team members and their roles" at bounding box center [50, 370] width 13 height 13
click at [178, 391] on label "Defining roles and responsibilities for each employee" at bounding box center [326, 401] width 575 height 31
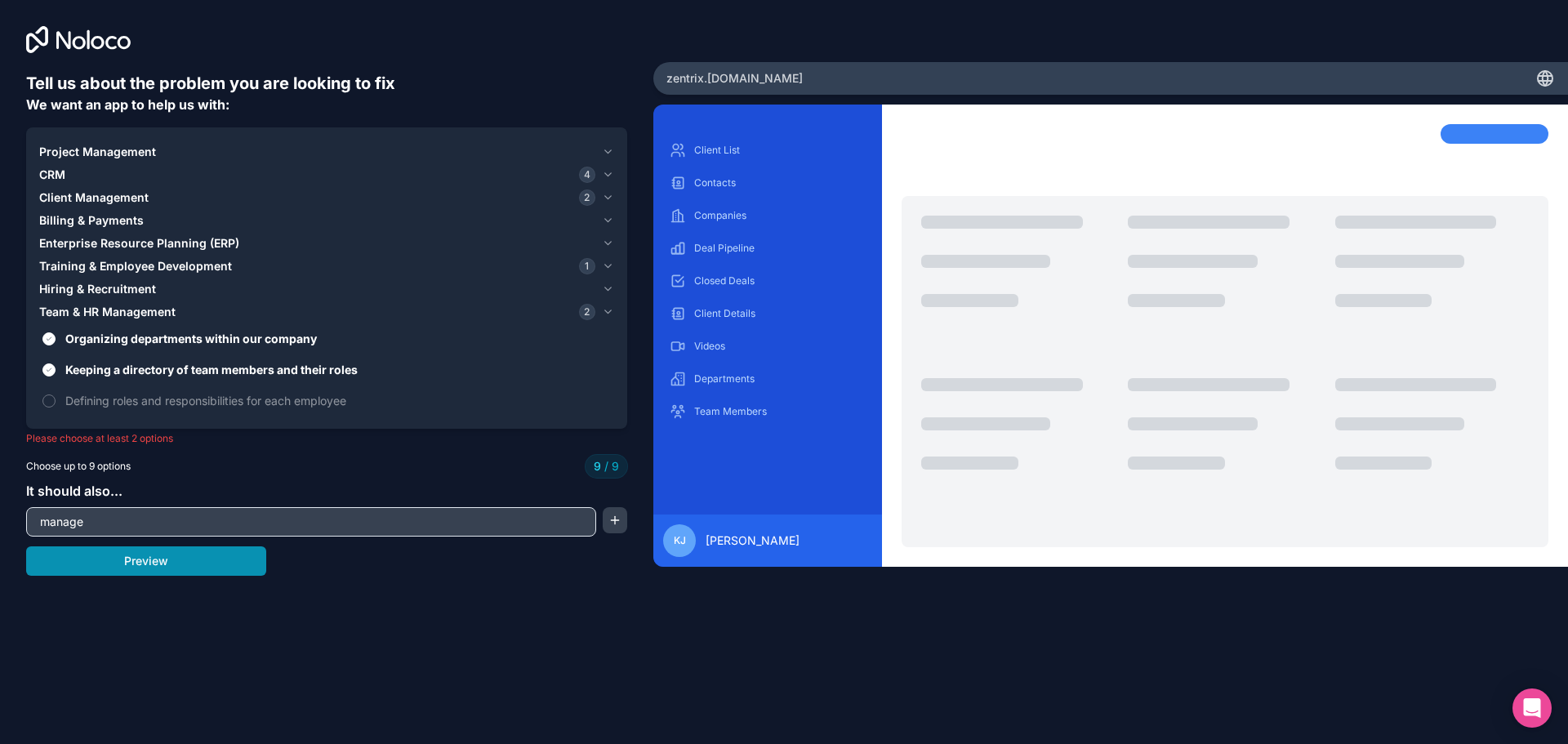
click at [178, 559] on button "Preview" at bounding box center [146, 561] width 240 height 30
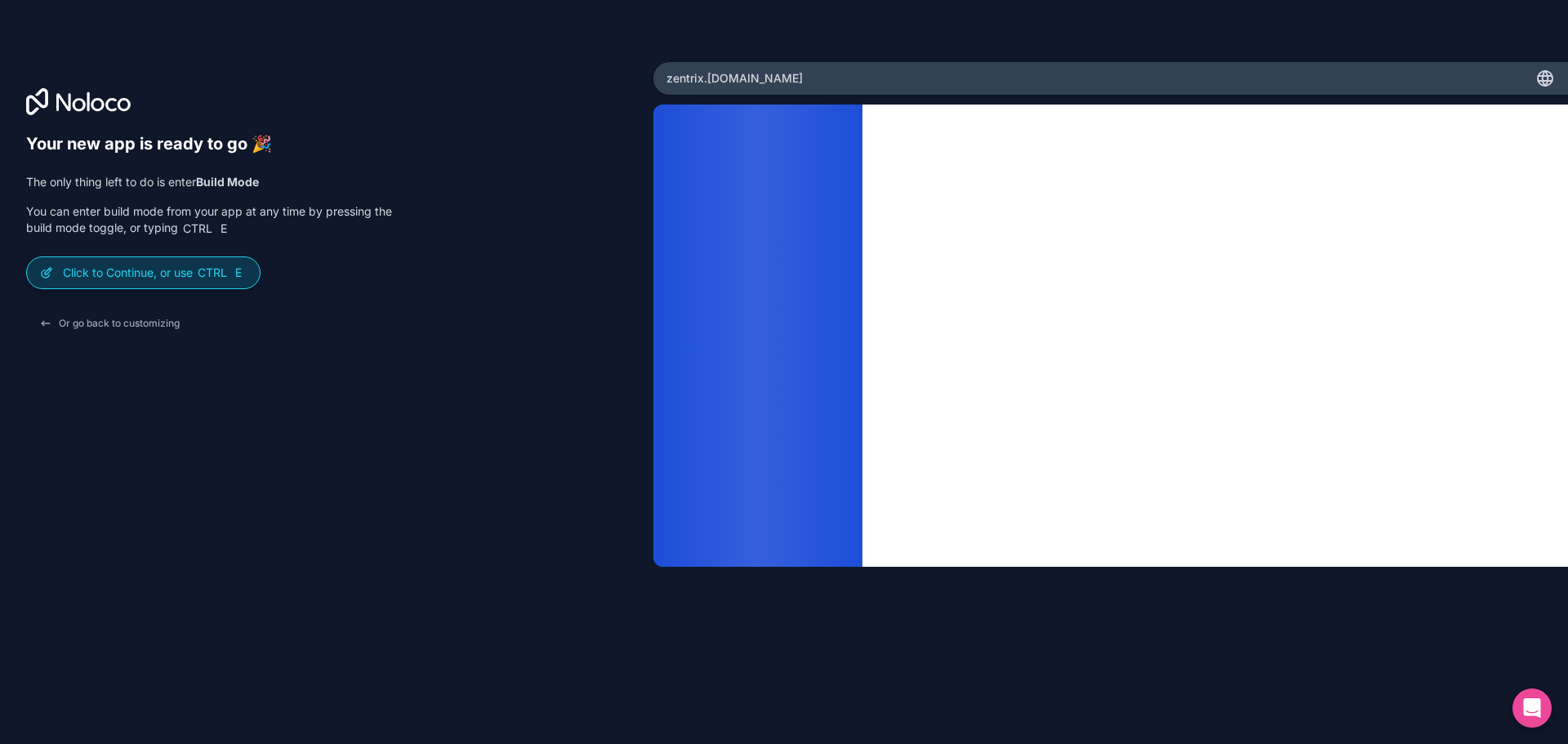
click at [192, 275] on p "Click to Continue, or use Ctrl E" at bounding box center [155, 272] width 184 height 16
click at [115, 277] on p "Click to Continue, or use Ctrl E" at bounding box center [155, 272] width 184 height 16
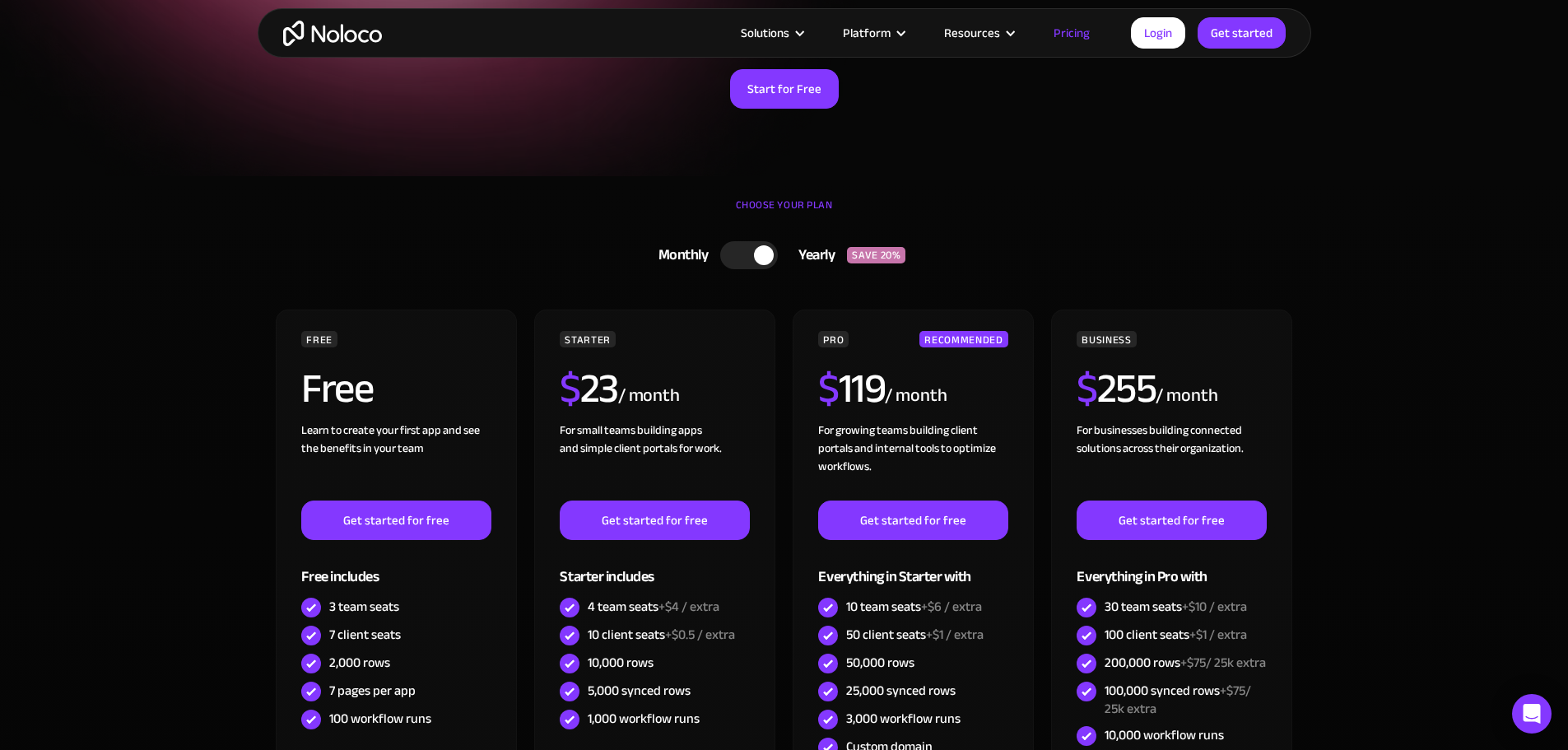
scroll to position [329, 0]
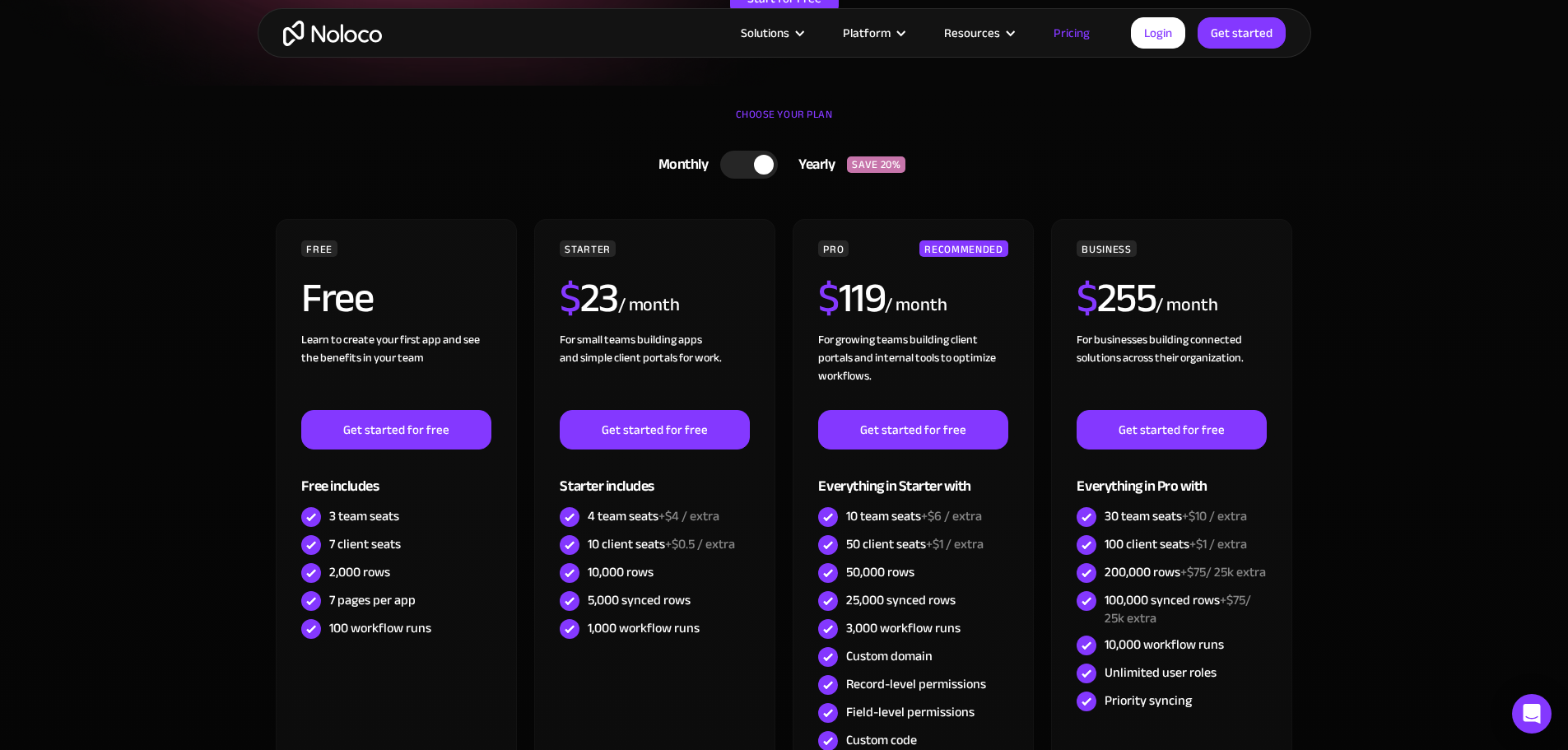
click at [746, 164] on div at bounding box center [749, 164] width 58 height 28
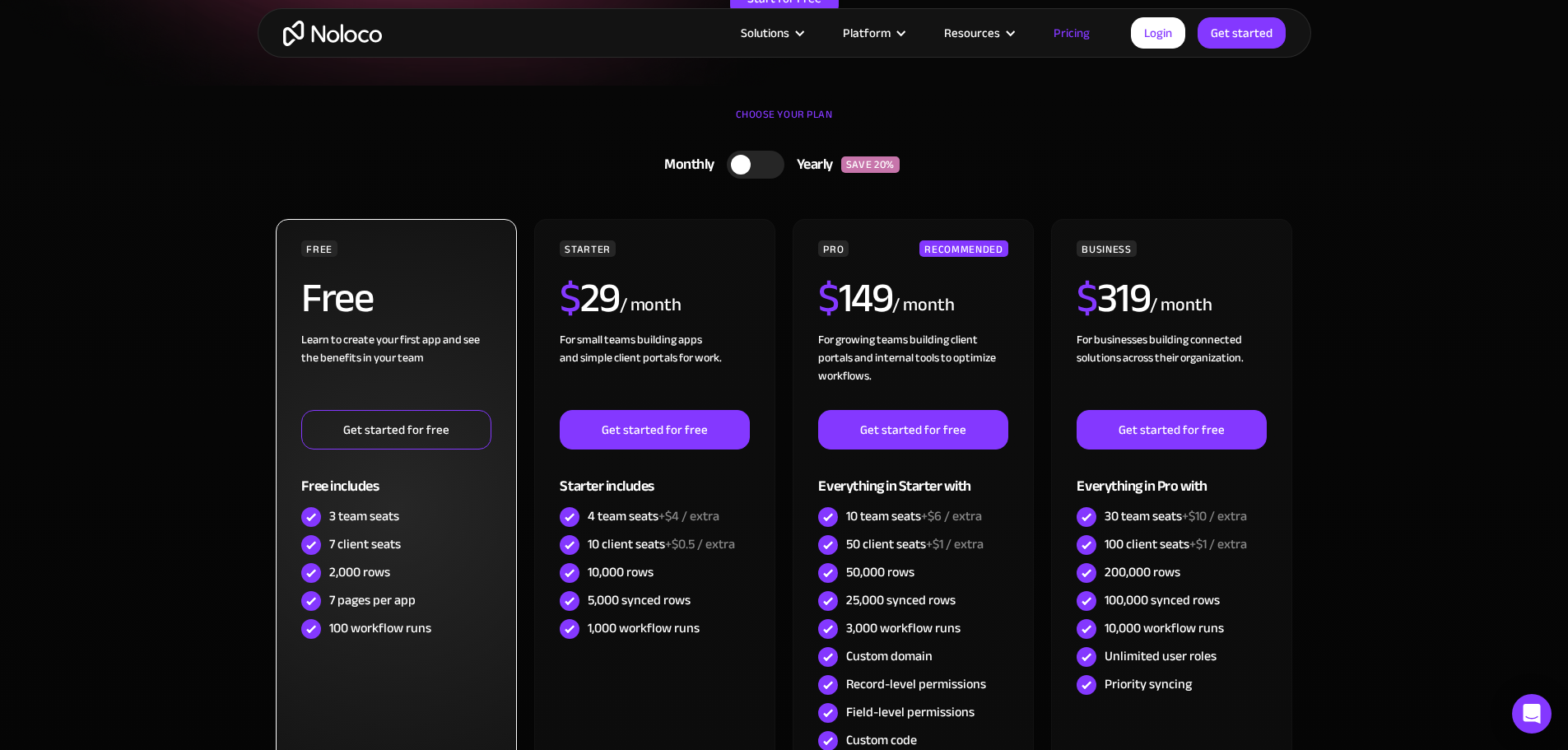
click at [409, 430] on link "Get started for free" at bounding box center [395, 429] width 190 height 39
